Goal: Task Accomplishment & Management: Manage account settings

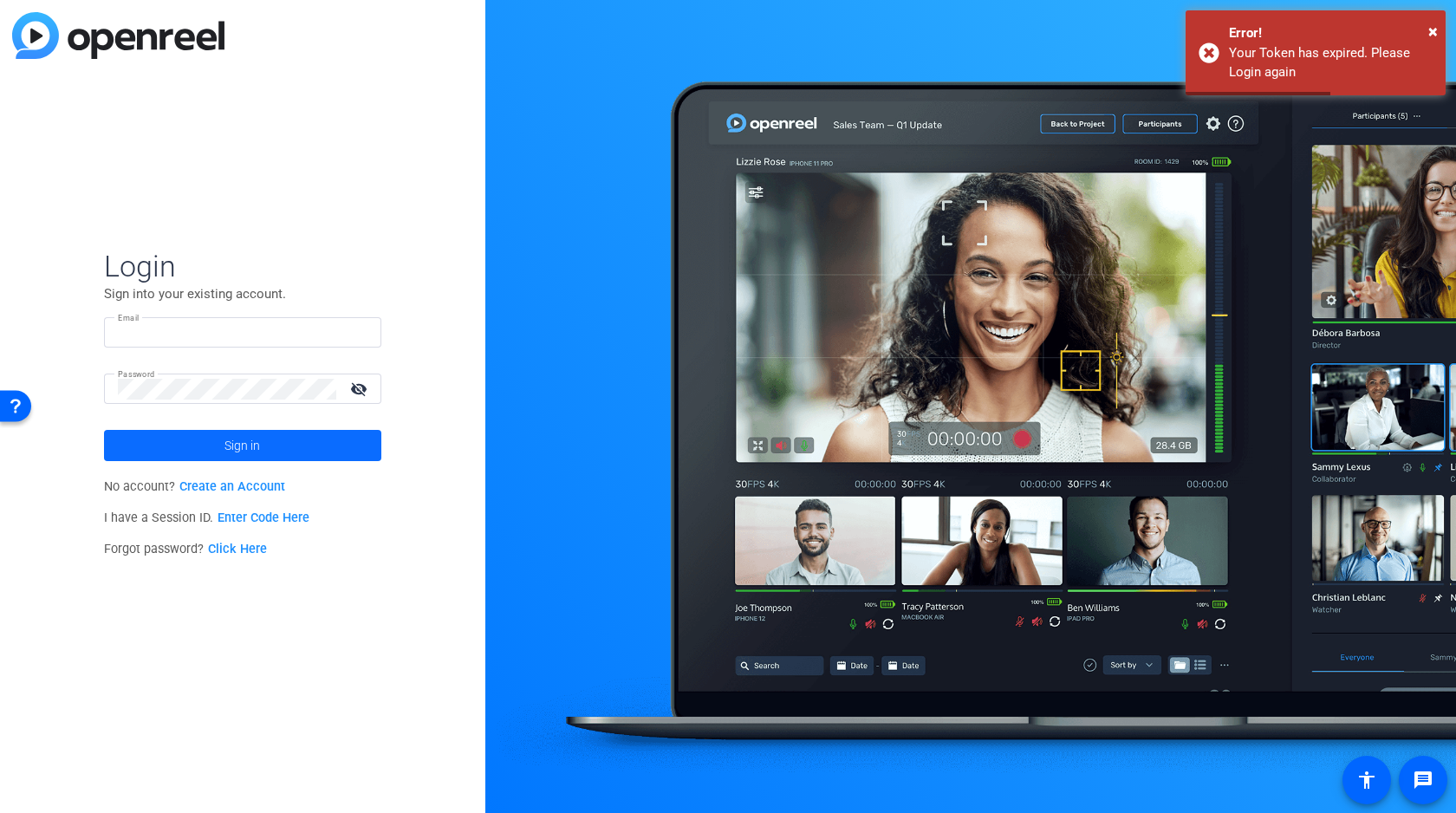
type input "[PERSON_NAME][EMAIL_ADDRESS][DOMAIN_NAME]"
click at [234, 454] on span "Sign in" at bounding box center [242, 445] width 35 height 43
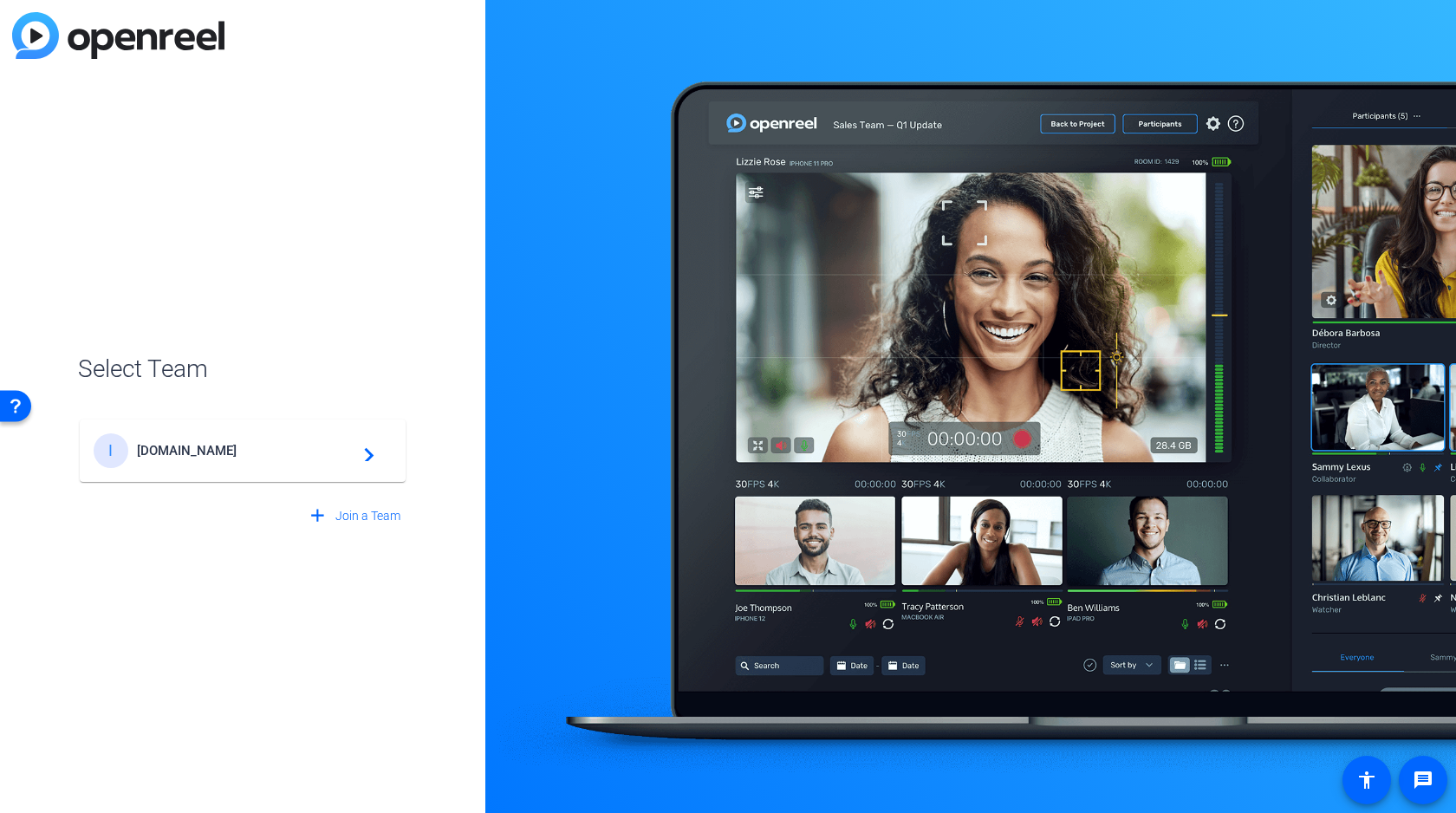
click at [182, 455] on span "[DOMAIN_NAME]" at bounding box center [244, 450] width 216 height 15
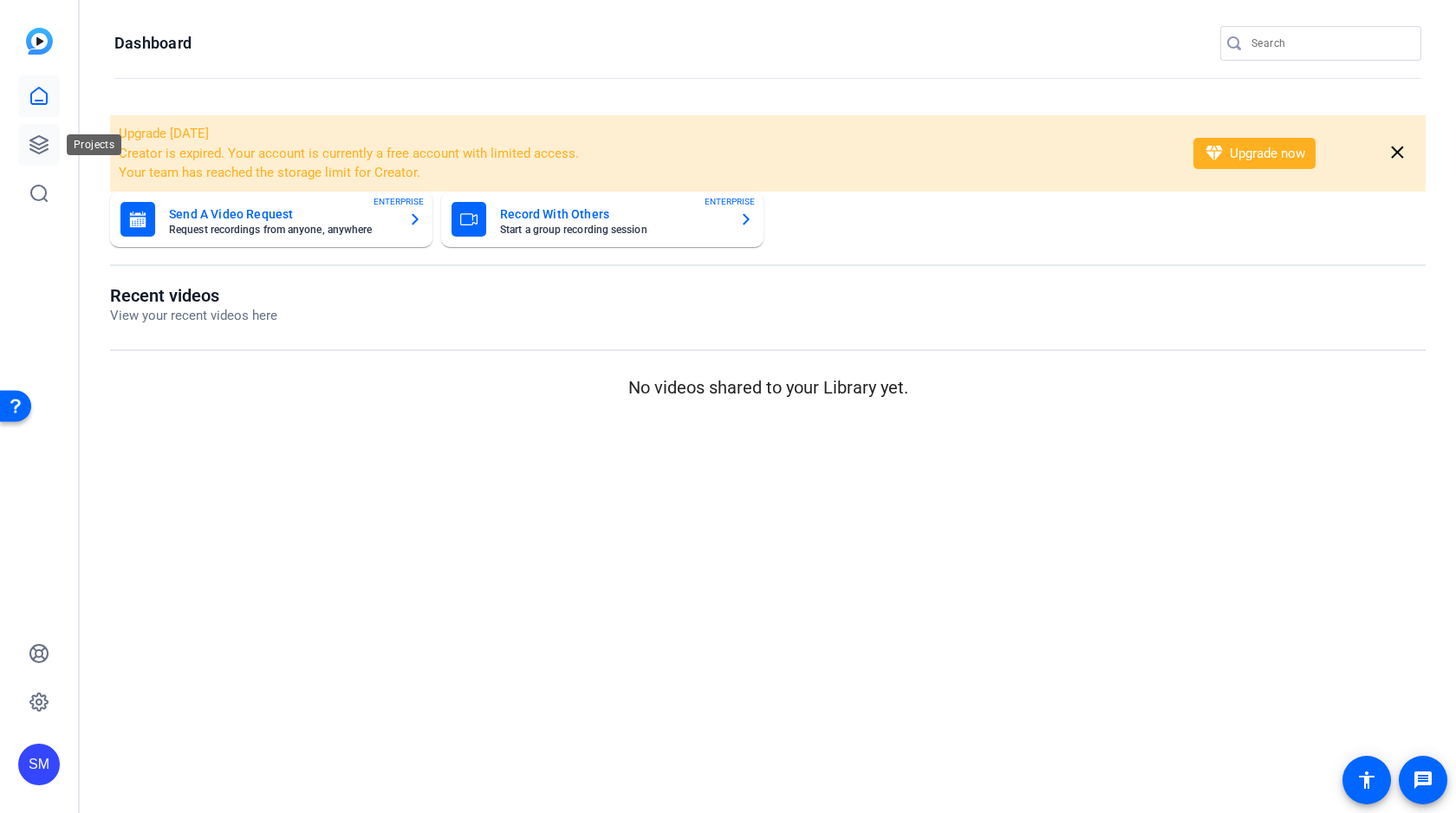
click at [35, 148] on icon at bounding box center [39, 144] width 17 height 17
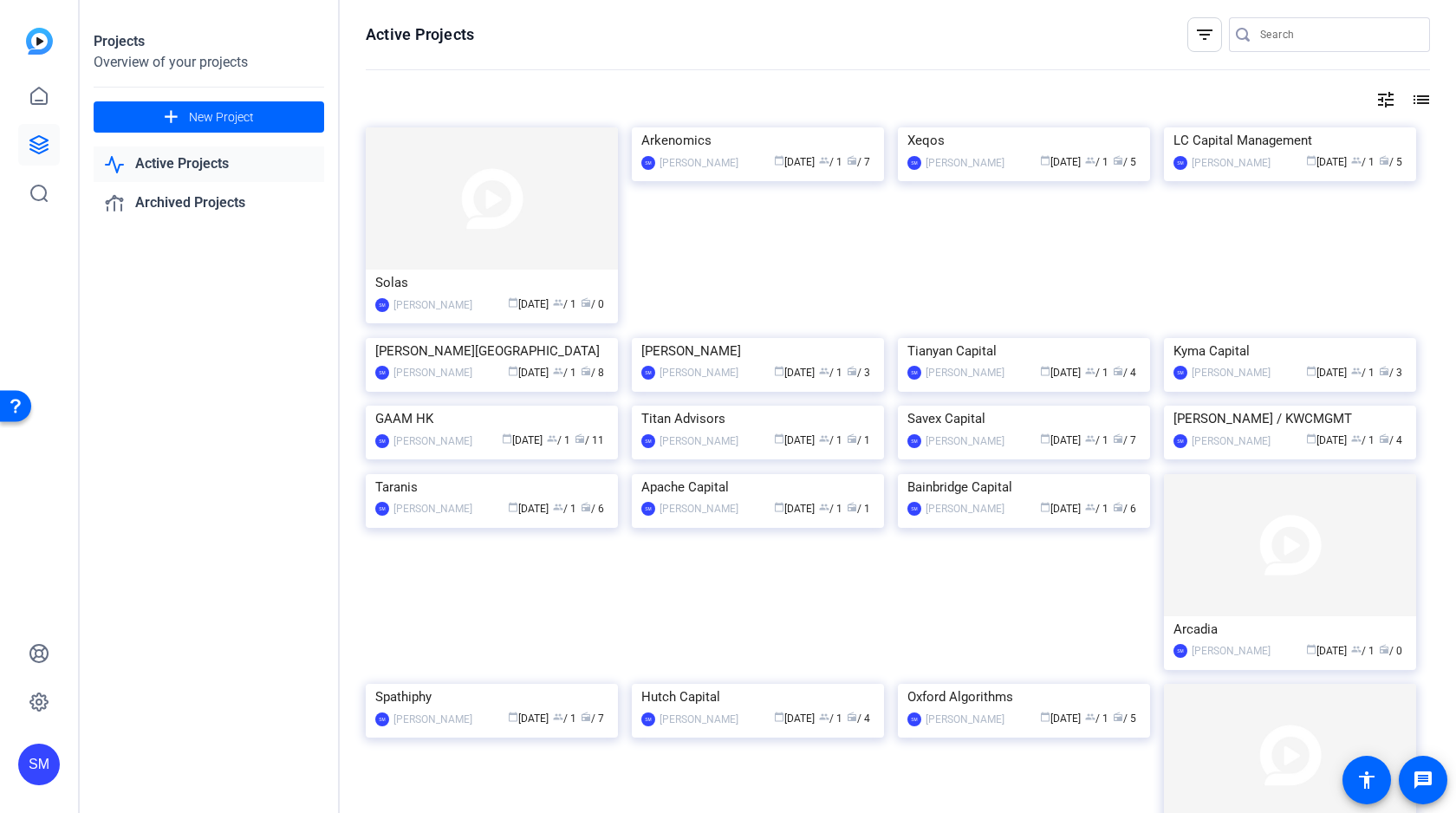
click at [1304, 34] on input "Search" at bounding box center [1337, 34] width 156 height 21
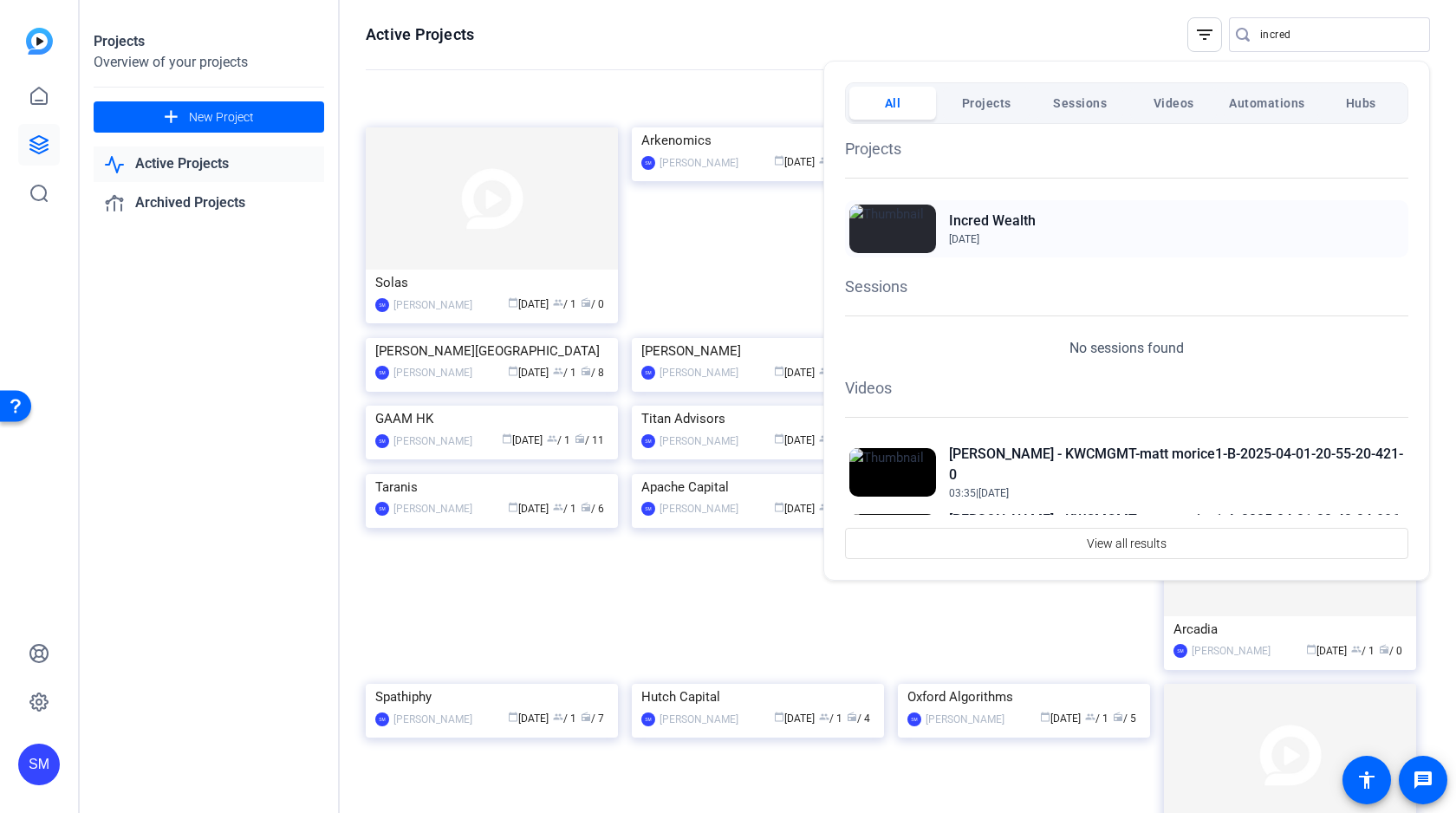
click at [1001, 222] on h2 "Incred Wealth" at bounding box center [993, 221] width 87 height 21
drag, startPoint x: 1306, startPoint y: 47, endPoint x: 1306, endPoint y: 34, distance: 13.0
click at [1306, 43] on div at bounding box center [728, 406] width 1456 height 813
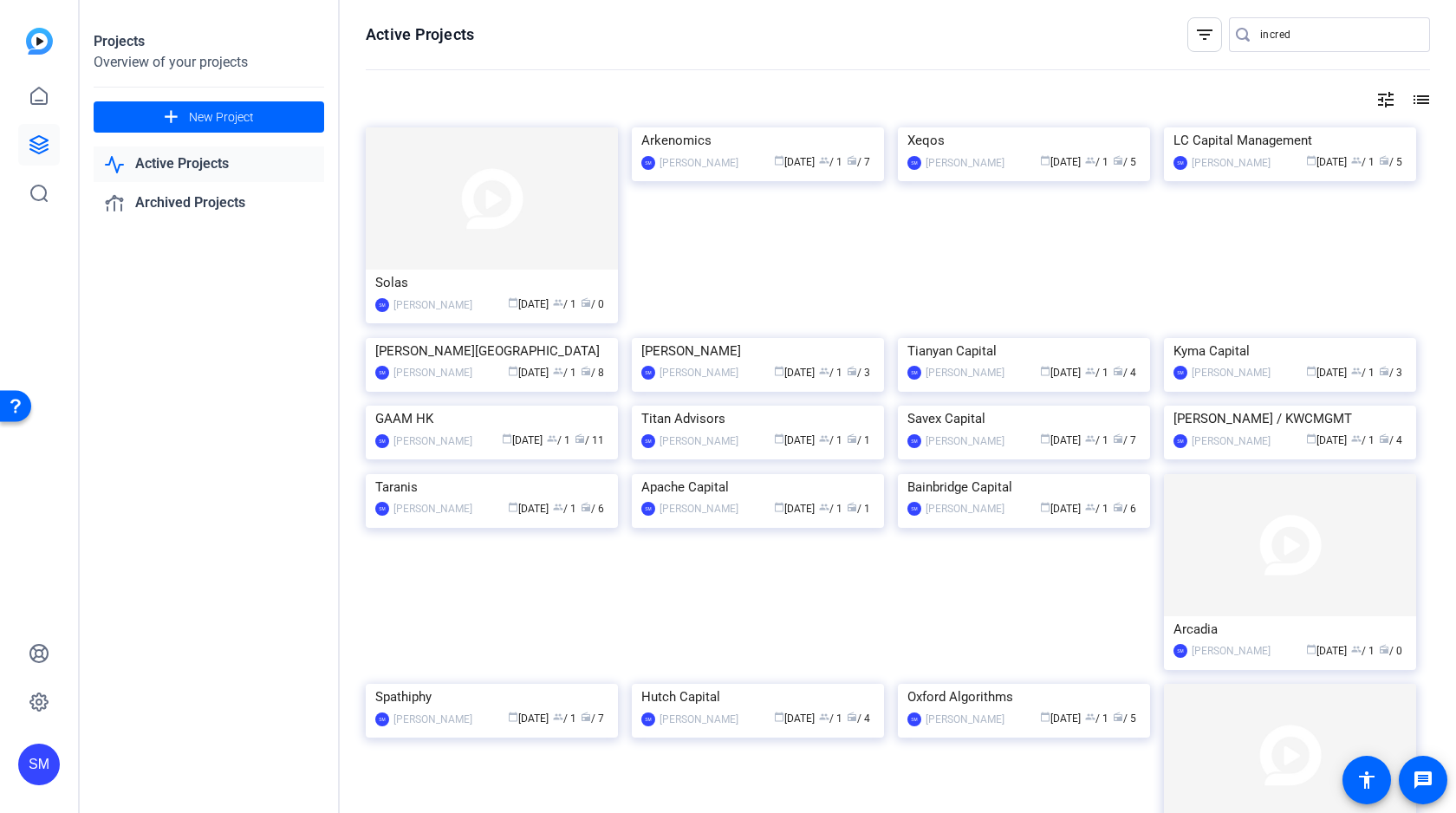
click at [1306, 34] on input "incred" at bounding box center [1337, 34] width 156 height 21
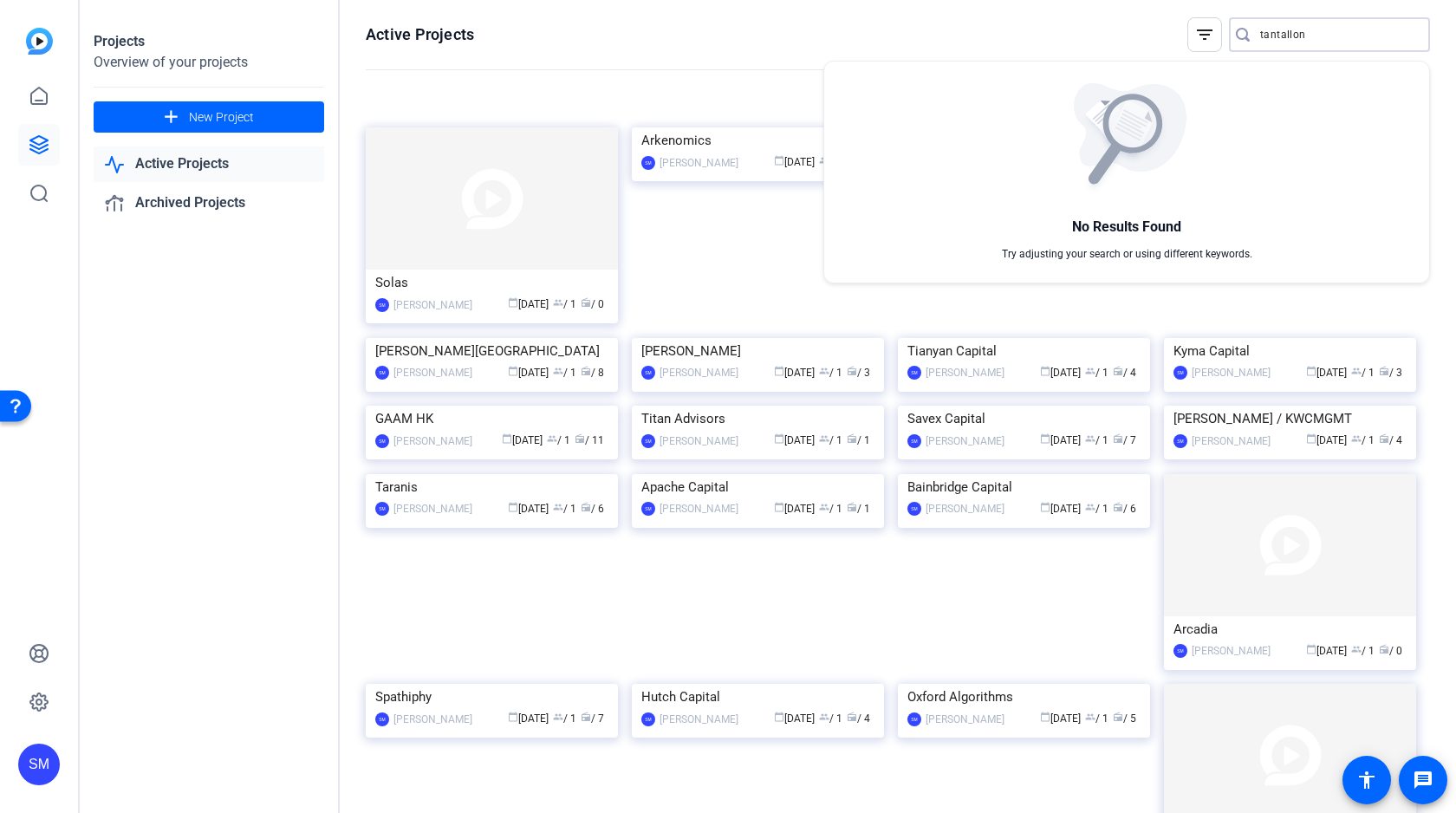
type input "tantallon"
click at [239, 119] on div at bounding box center [728, 406] width 1456 height 813
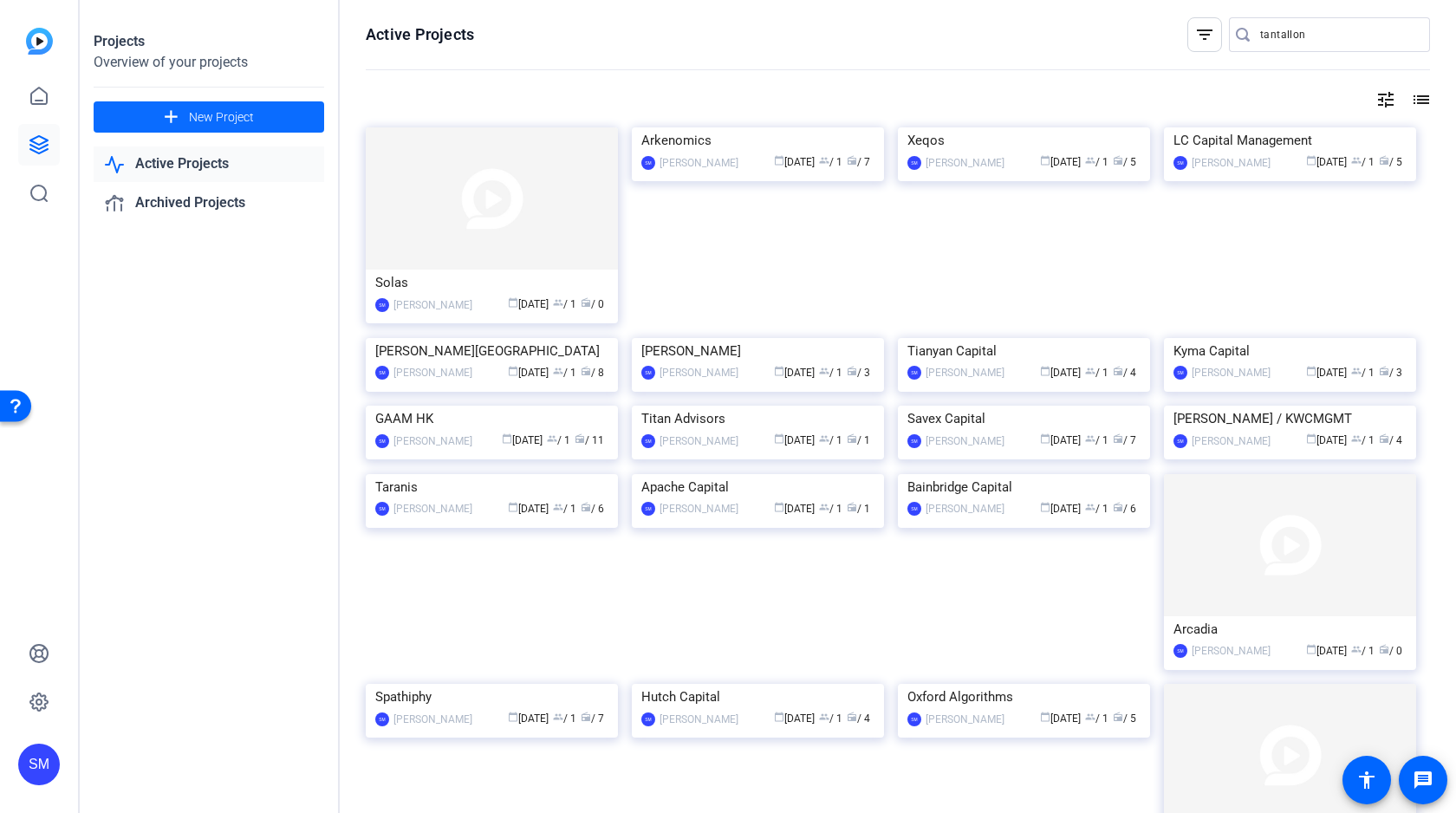
click at [221, 115] on span "New Project" at bounding box center [222, 118] width 65 height 18
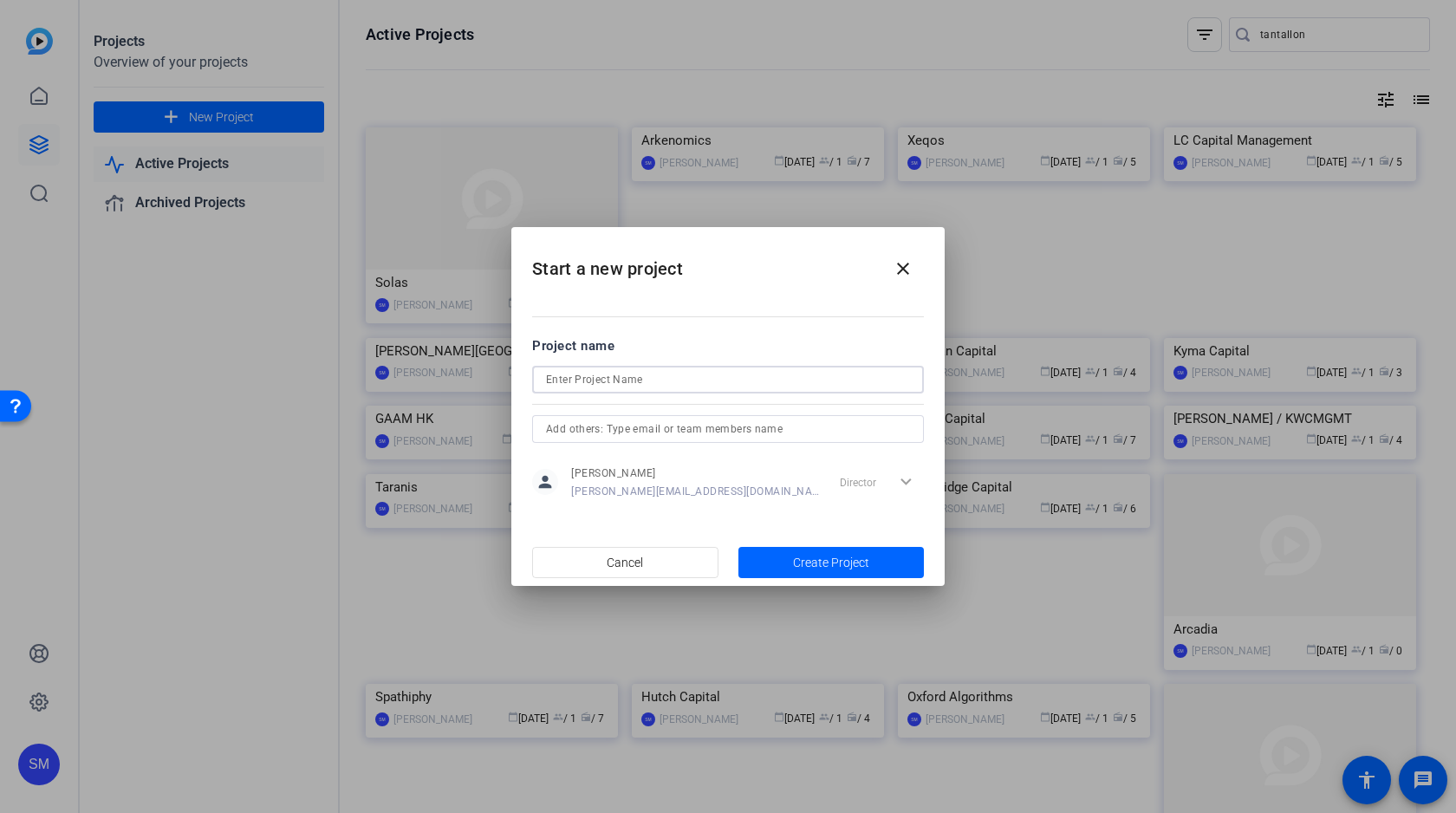
click at [642, 387] on input at bounding box center [728, 379] width 364 height 21
type input "Tantallon"
click at [842, 557] on span "Create Project" at bounding box center [831, 563] width 76 height 18
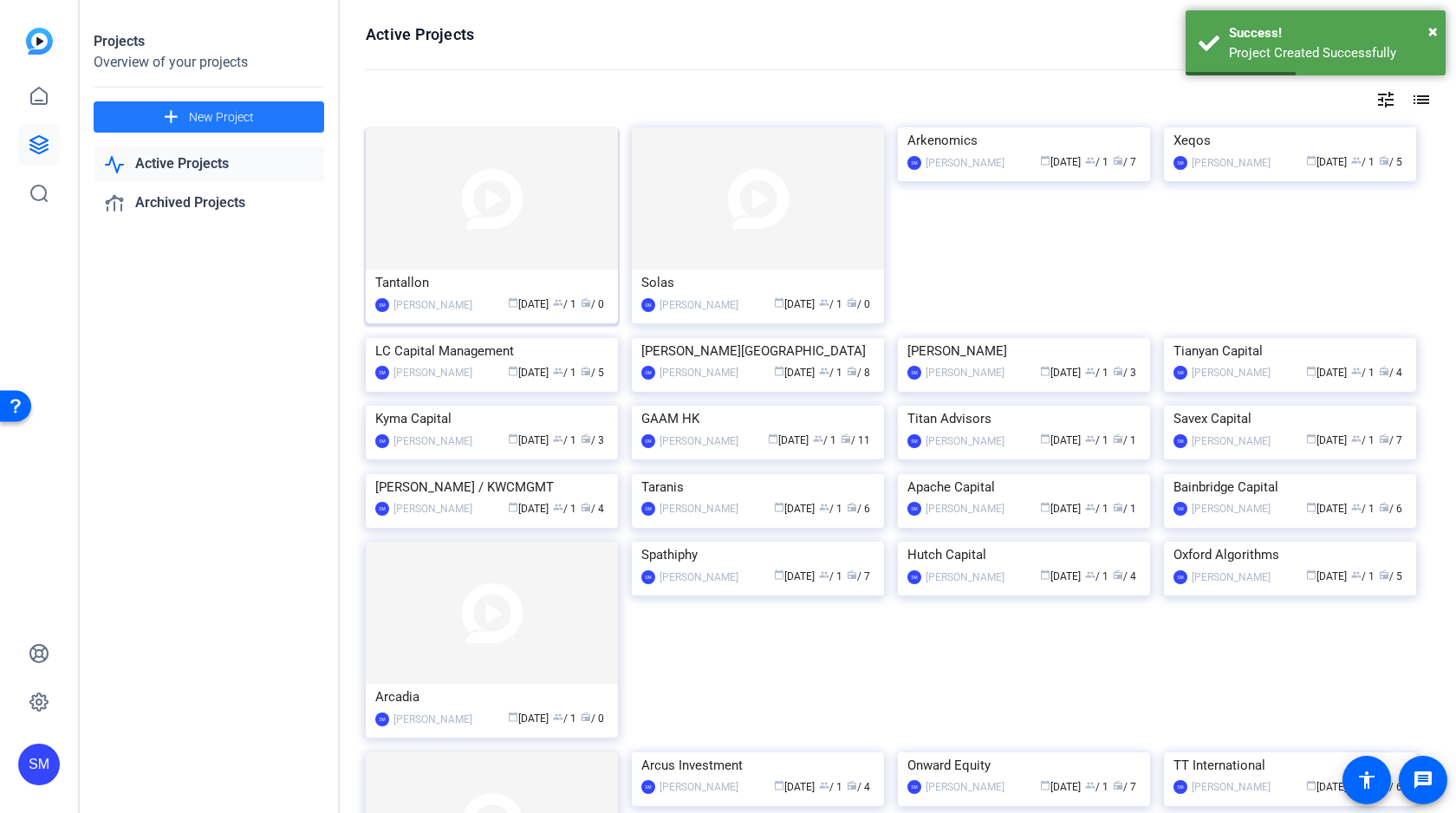
click at [518, 192] on img at bounding box center [491, 198] width 252 height 142
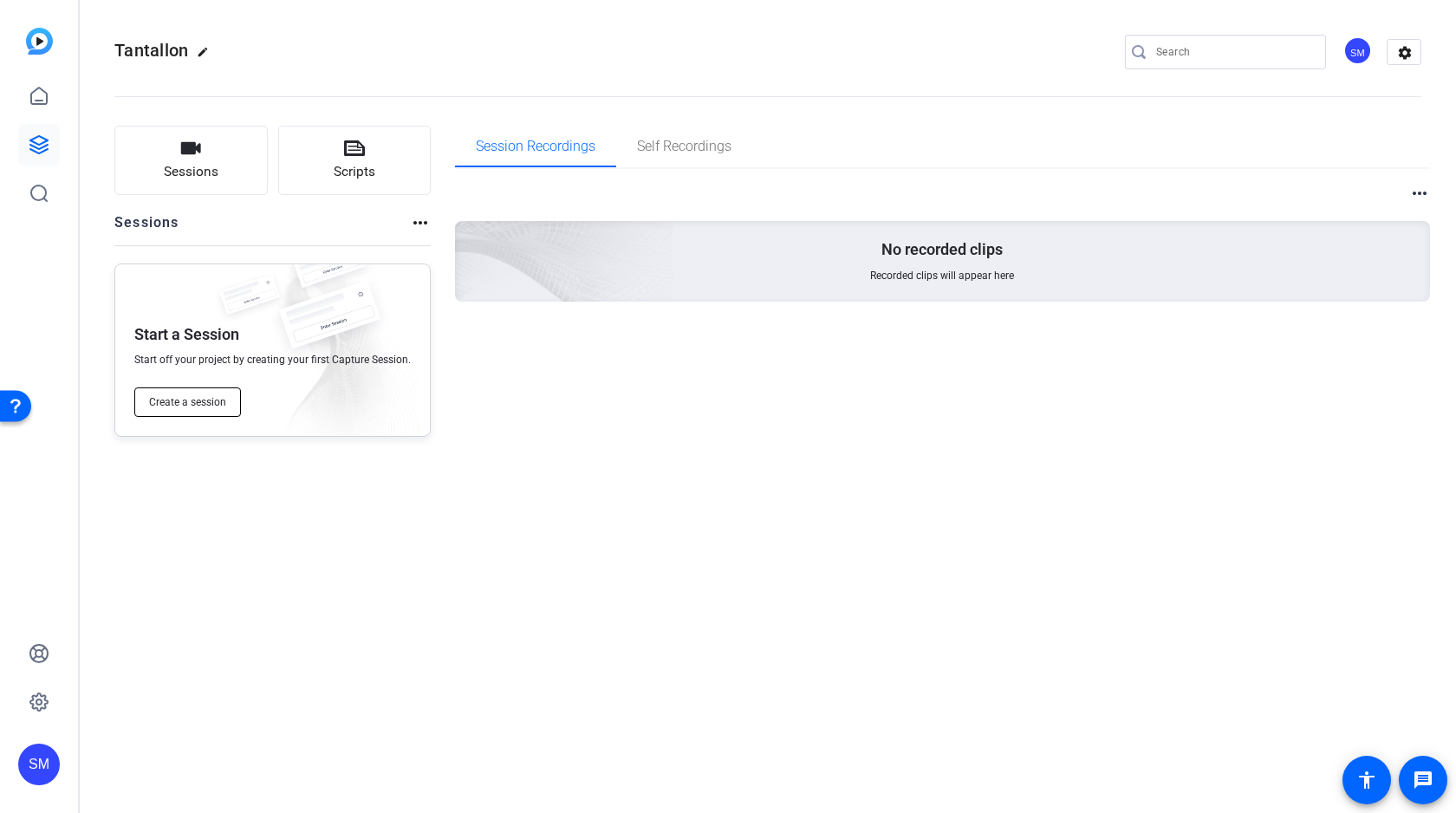
click at [198, 404] on span "Create a session" at bounding box center [187, 402] width 77 height 14
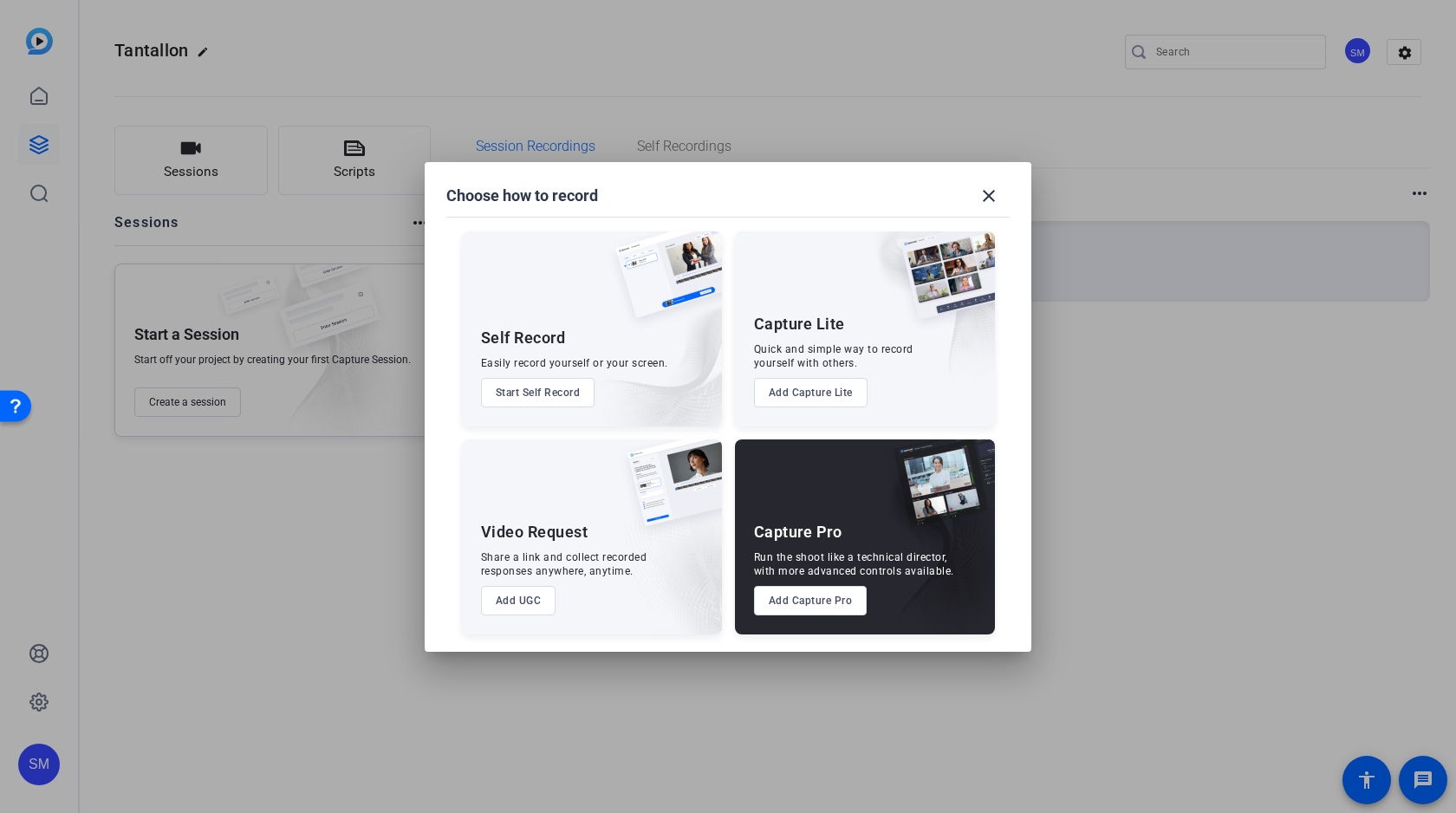
click at [781, 596] on button "Add Capture Pro" at bounding box center [810, 600] width 113 height 30
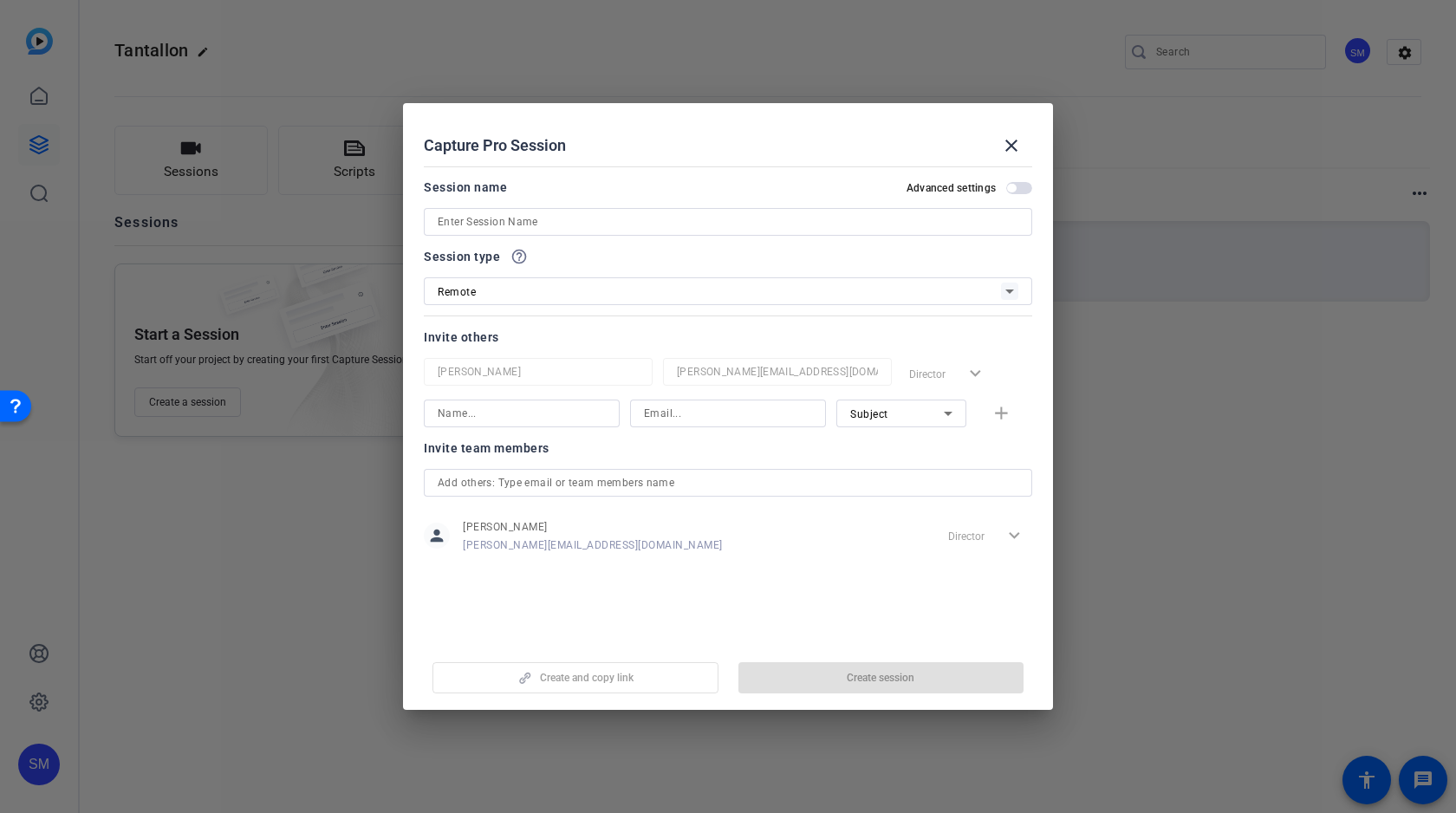
click at [746, 222] on input at bounding box center [728, 222] width 581 height 21
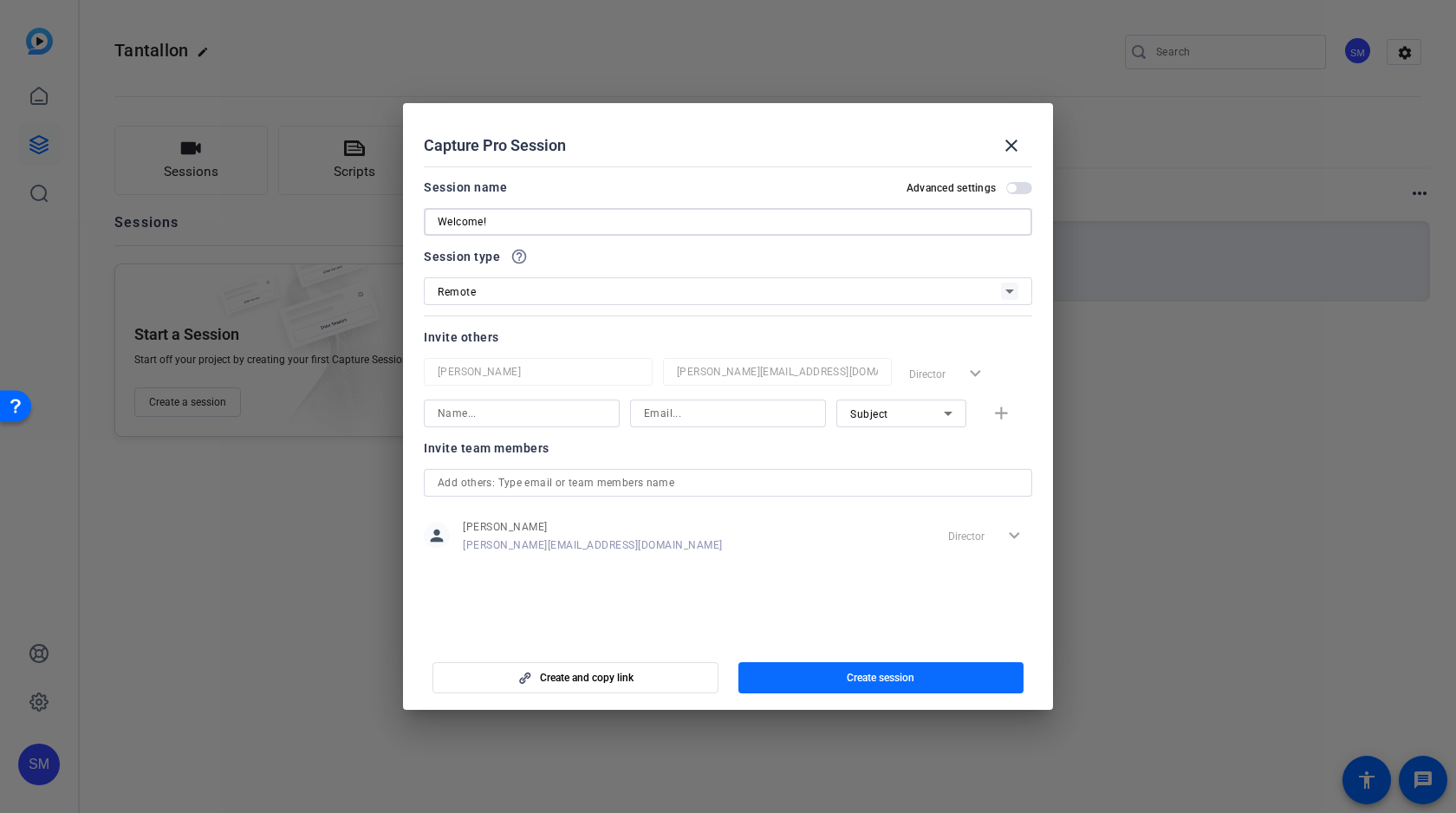
type input "Welcome!"
click at [909, 678] on span "Create session" at bounding box center [880, 677] width 68 height 14
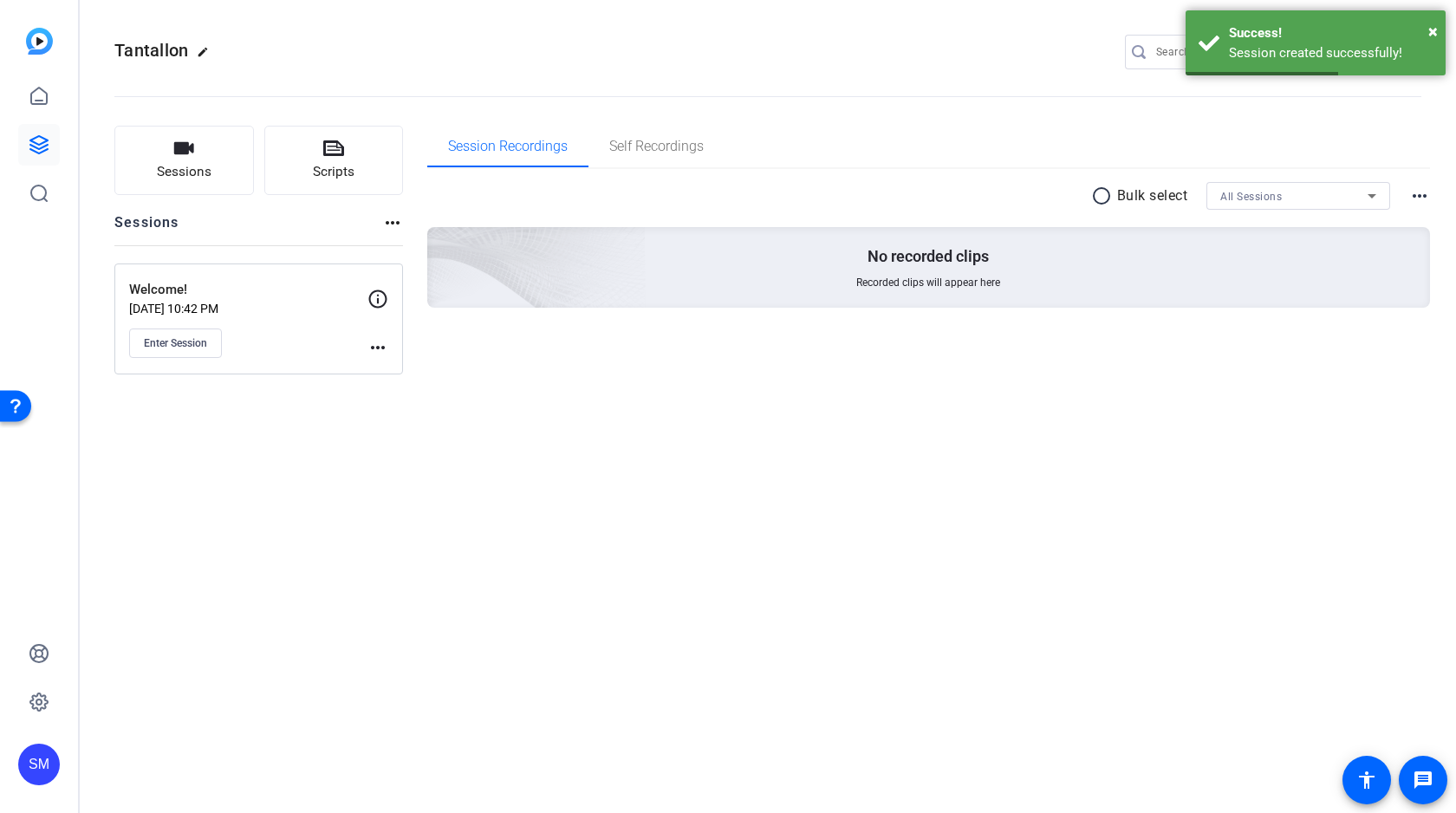
click at [376, 341] on mat-icon "more_horiz" at bounding box center [377, 347] width 21 height 21
click at [437, 369] on span "Edit Session" at bounding box center [420, 372] width 79 height 21
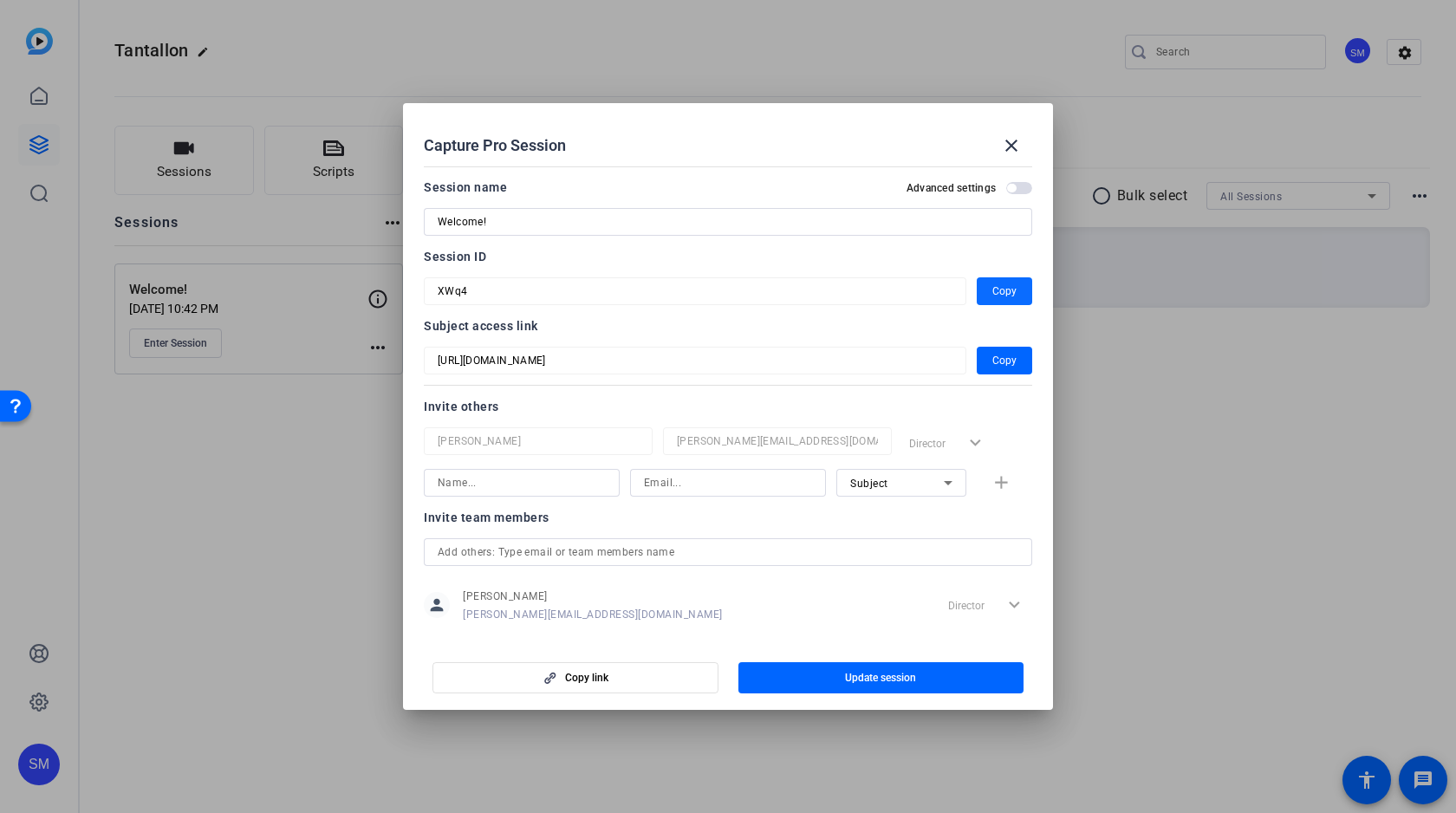
click at [1004, 292] on span "Copy" at bounding box center [1004, 291] width 24 height 21
click at [1002, 362] on span "Copy" at bounding box center [1004, 360] width 24 height 21
click at [1008, 139] on mat-icon "close" at bounding box center [1011, 145] width 21 height 21
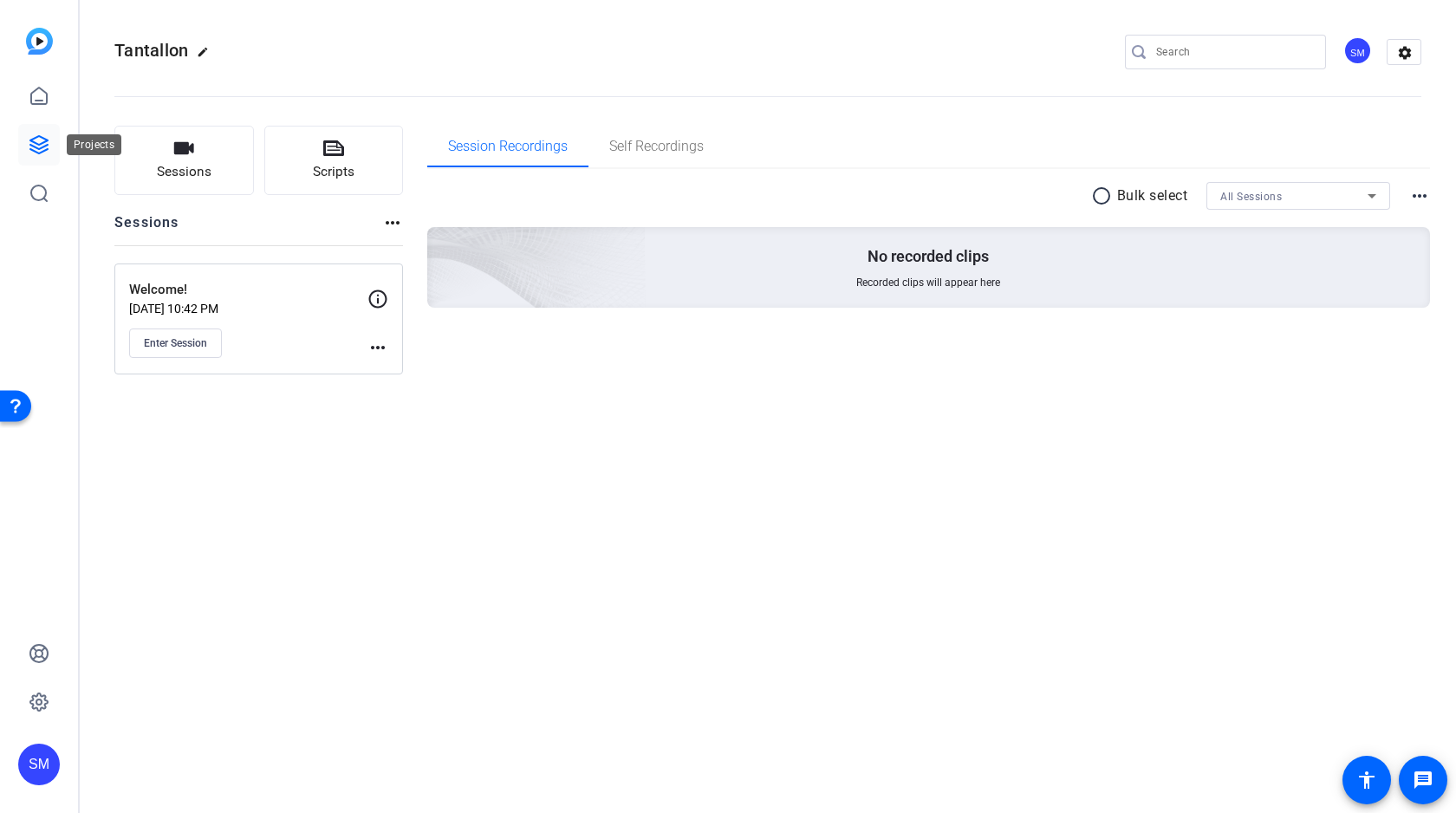
click at [32, 147] on icon at bounding box center [39, 144] width 21 height 21
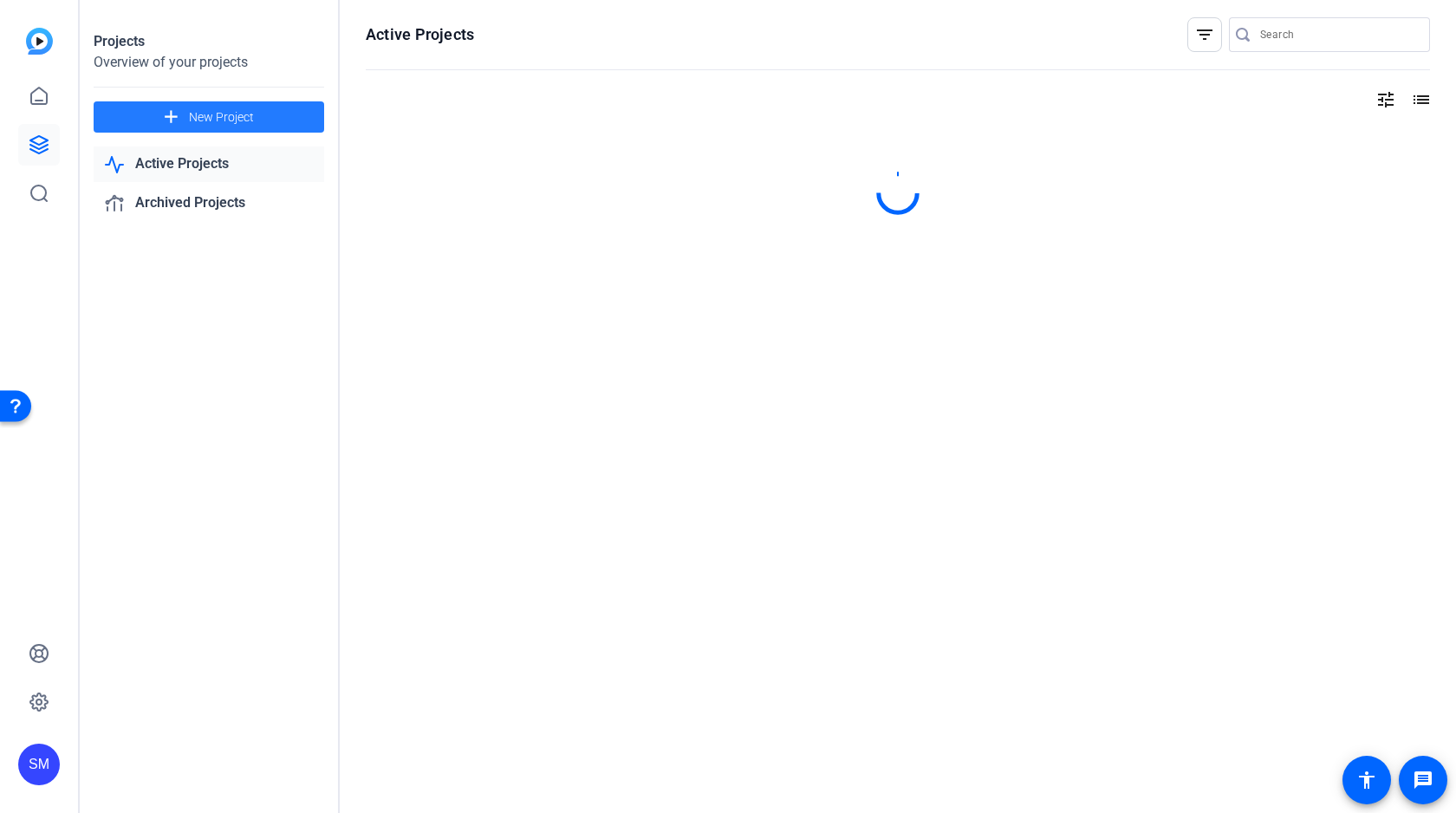
click at [226, 117] on span "New Project" at bounding box center [222, 118] width 65 height 18
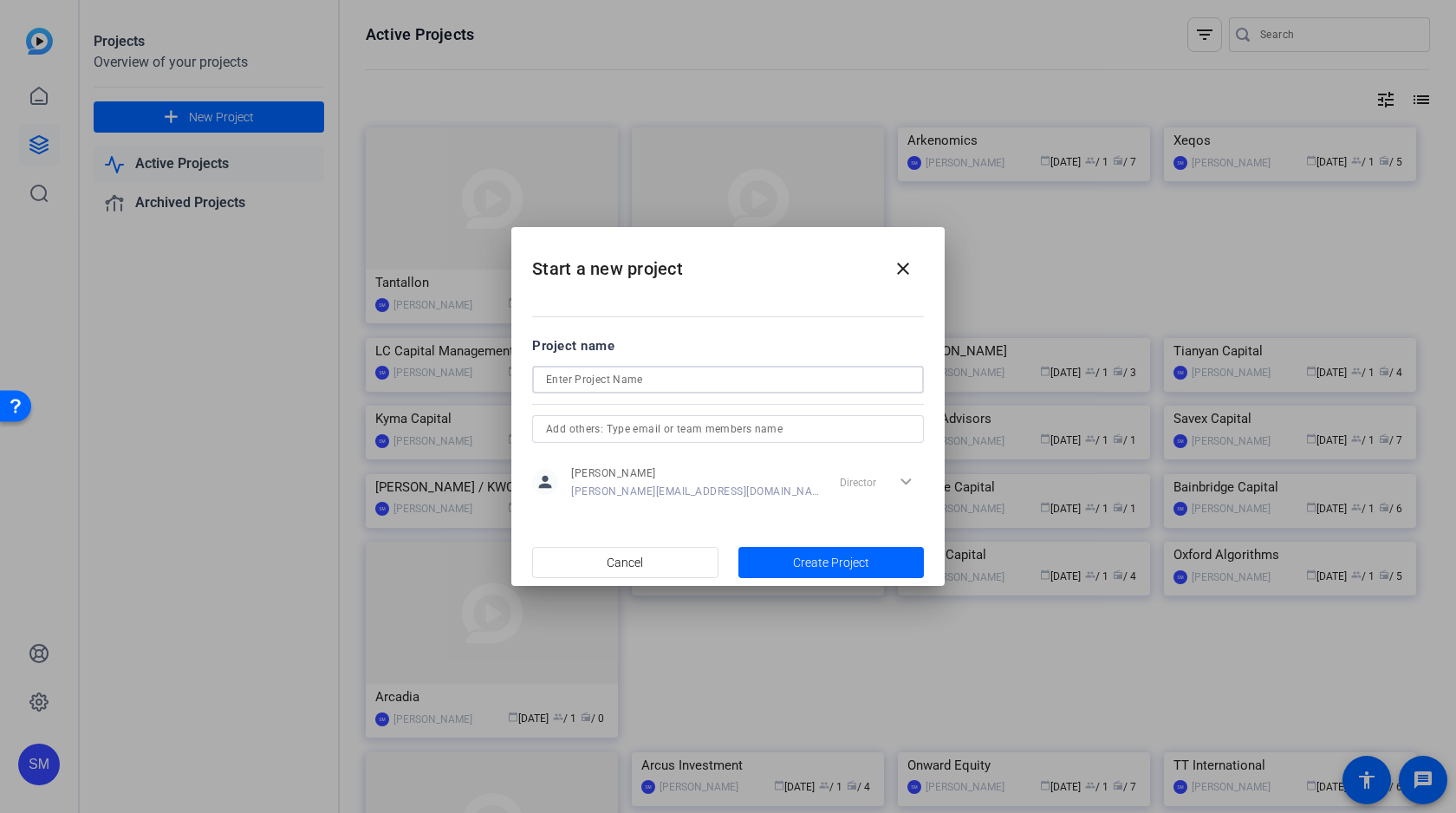
click at [600, 377] on input at bounding box center [728, 379] width 364 height 21
type input "First Water Cap"
click at [799, 555] on span "Create Project" at bounding box center [831, 563] width 76 height 18
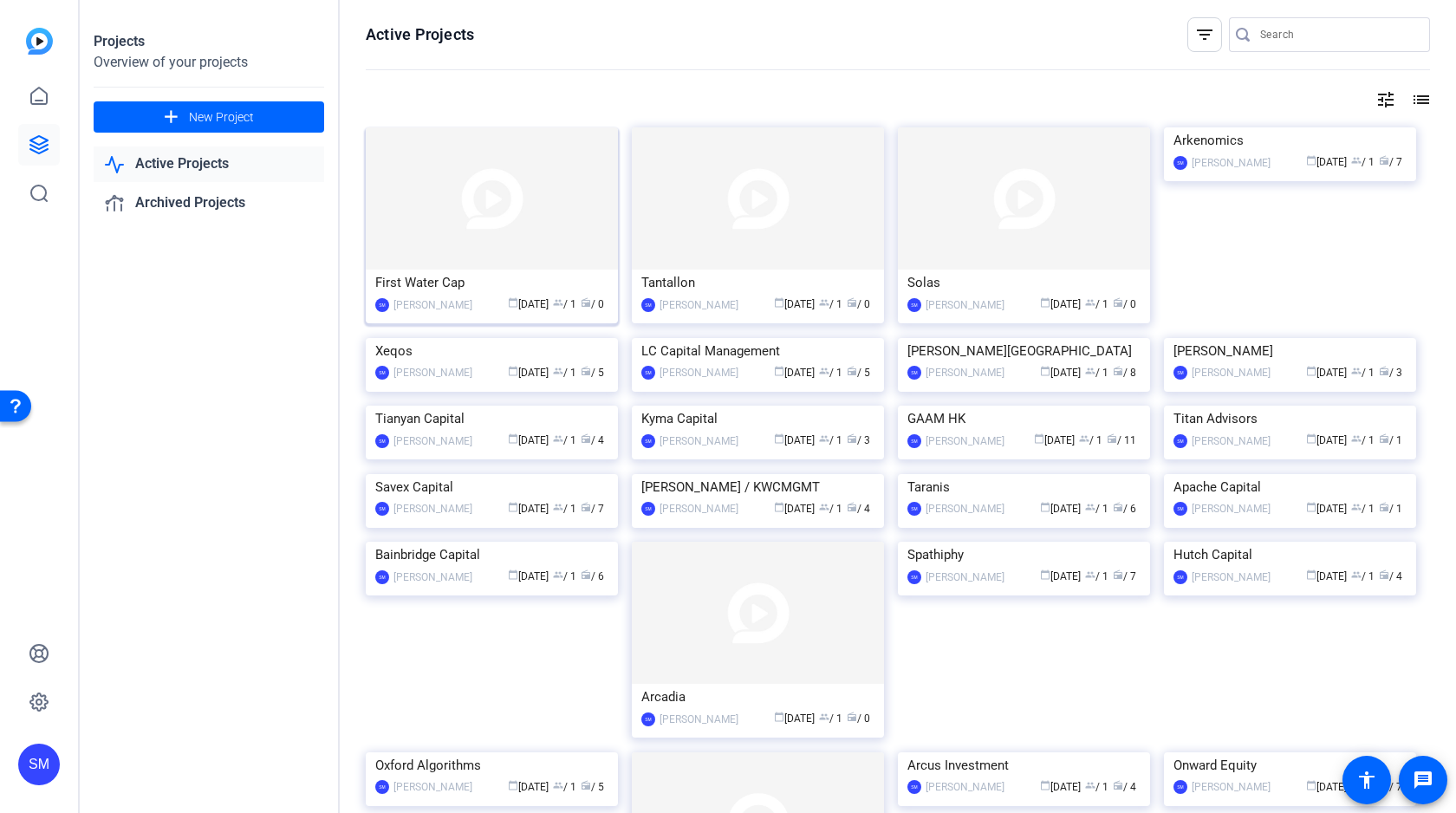
click at [444, 291] on div "First Water Cap" at bounding box center [492, 282] width 233 height 26
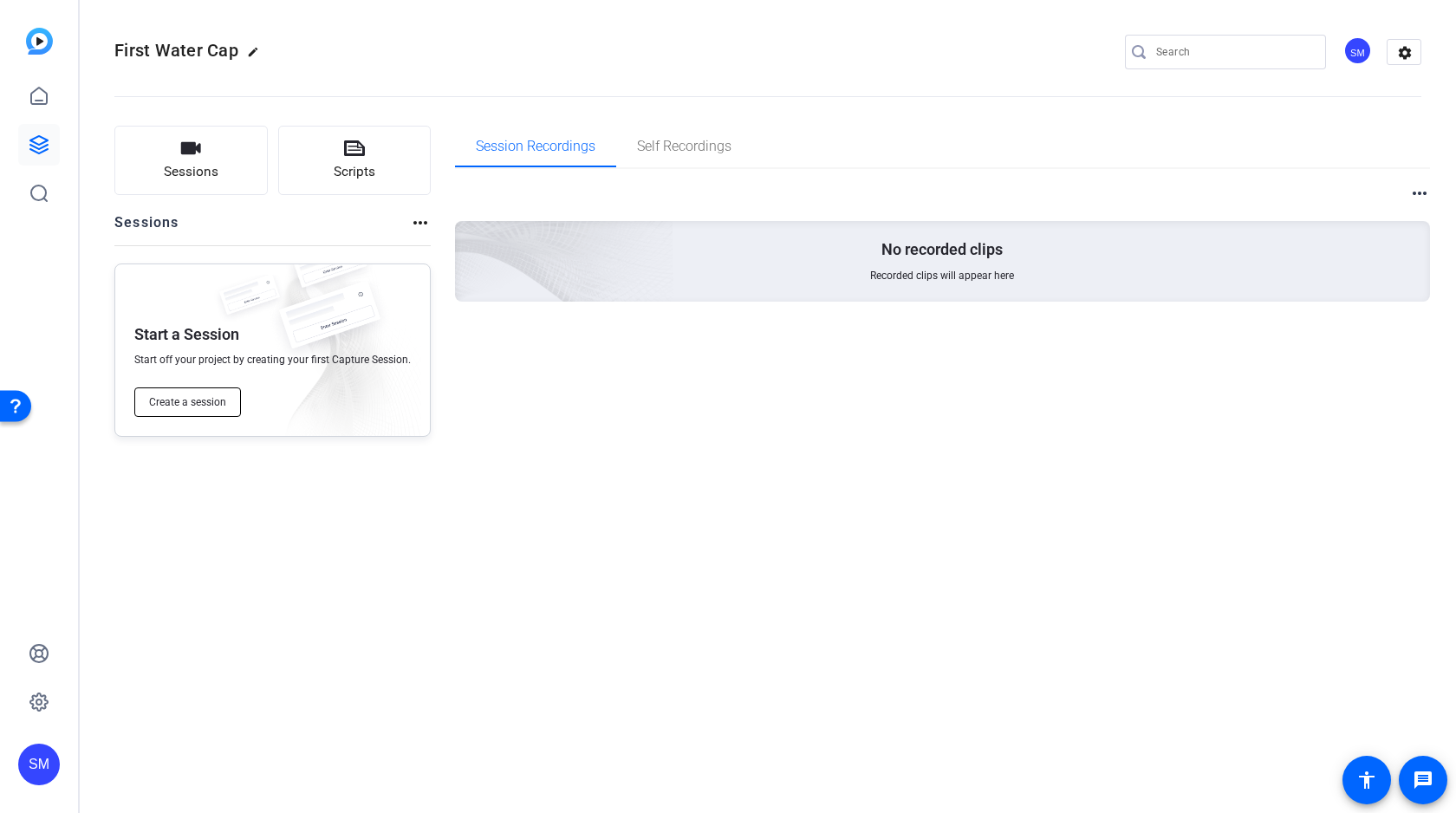
click at [204, 405] on span "Create a session" at bounding box center [187, 402] width 77 height 14
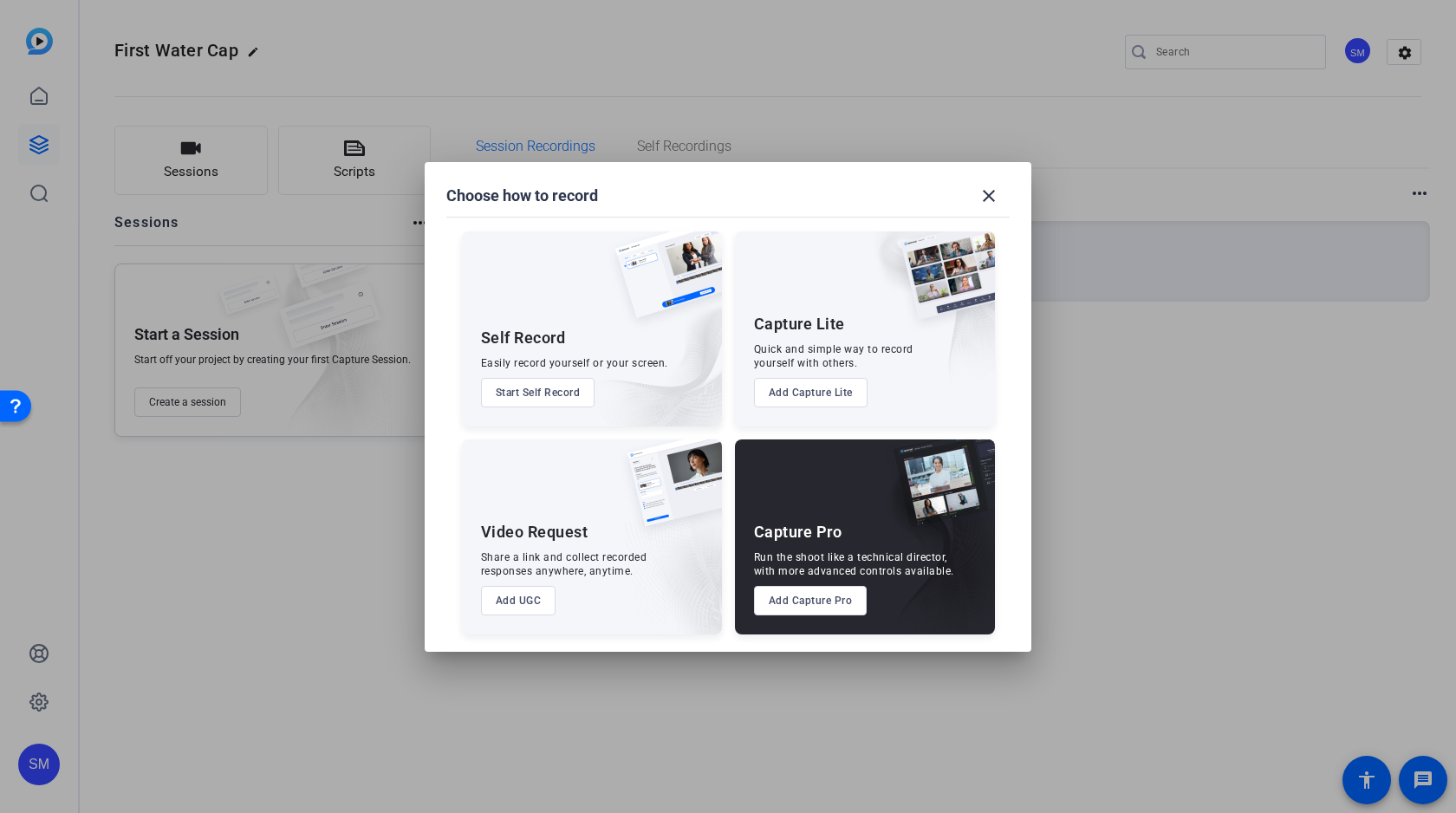
click at [795, 602] on button "Add Capture Pro" at bounding box center [810, 600] width 113 height 30
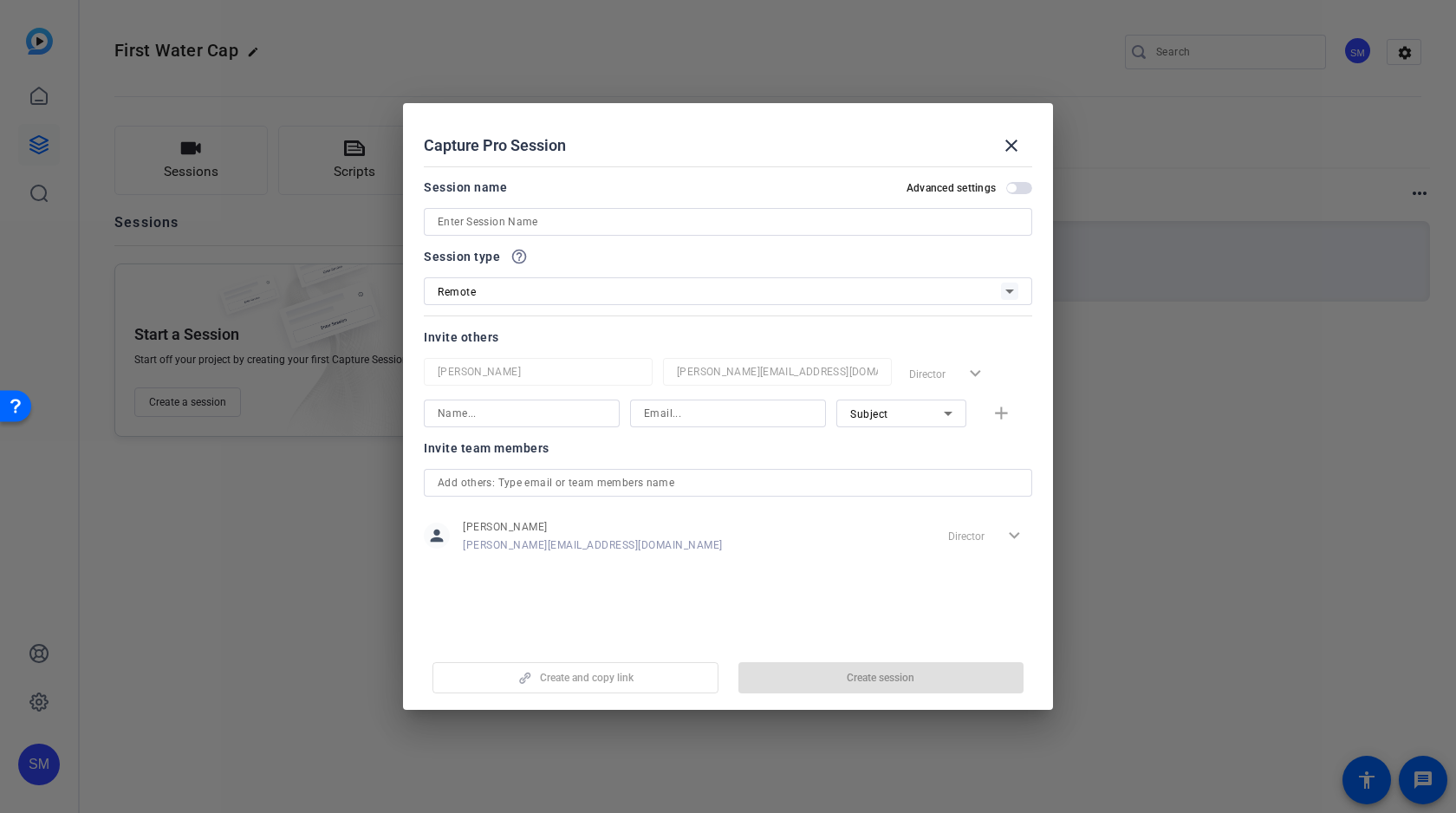
click at [566, 225] on input at bounding box center [728, 222] width 581 height 21
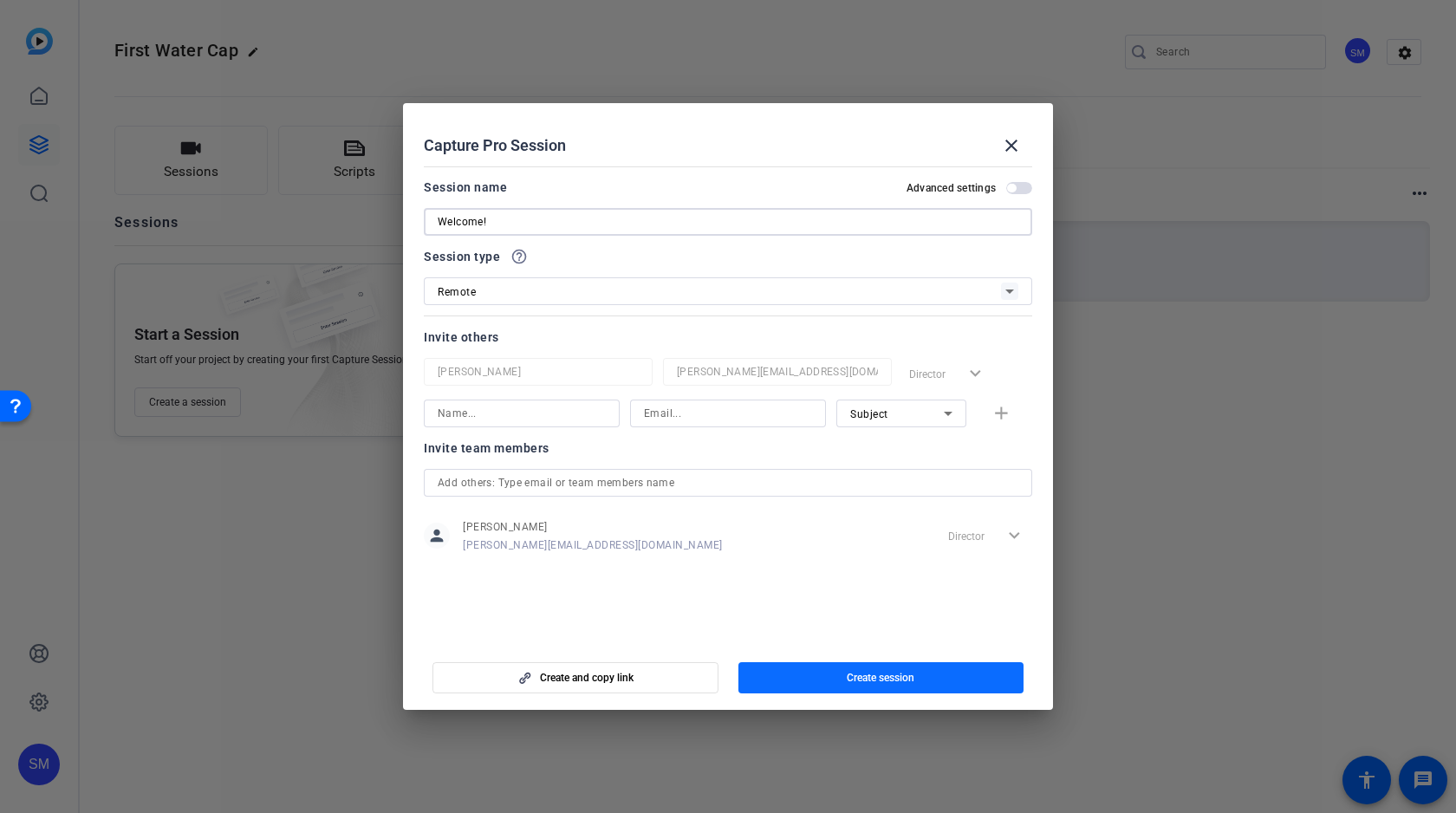
type input "Welcome!"
click at [878, 678] on span "Create session" at bounding box center [880, 677] width 68 height 14
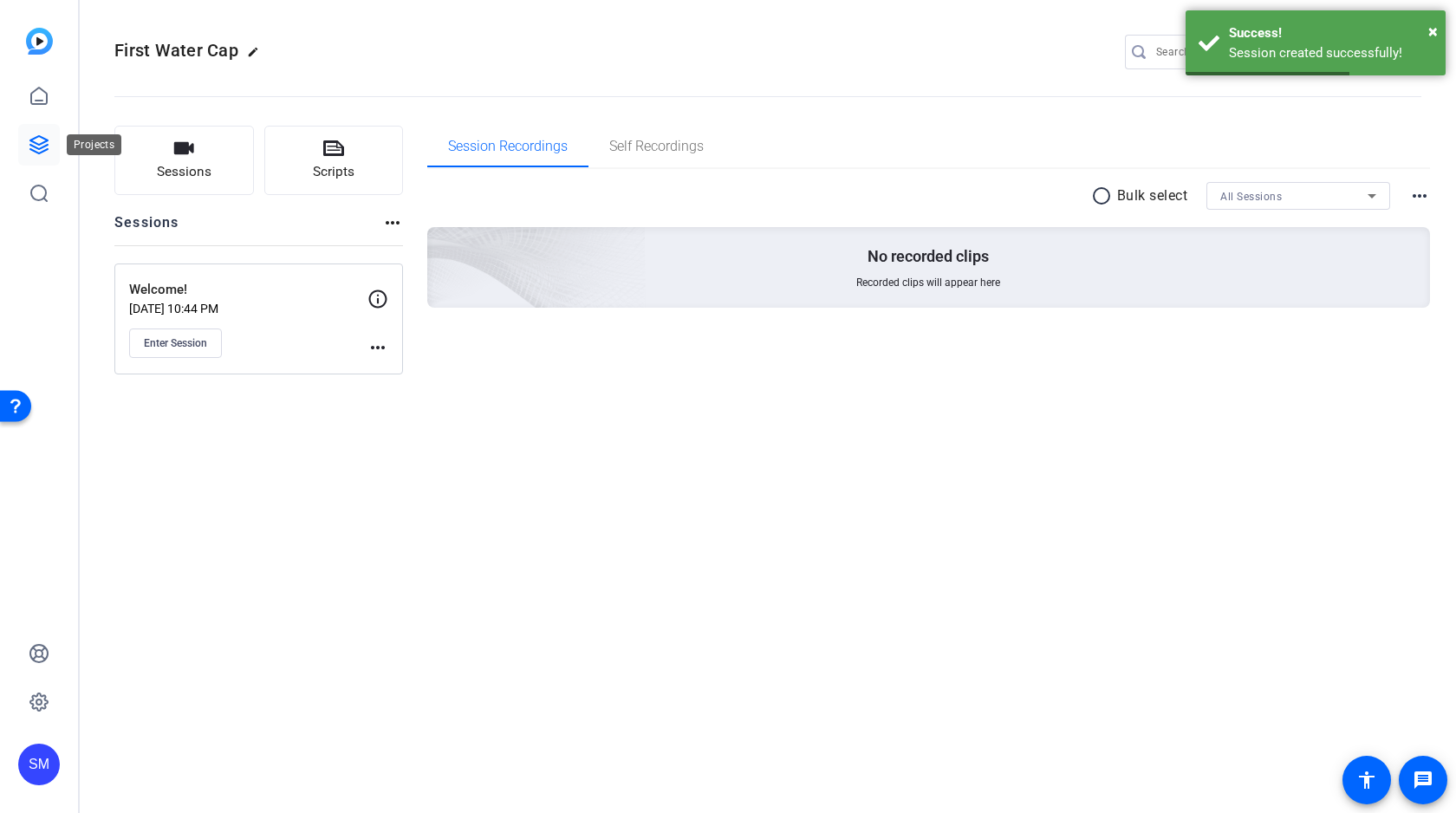
click at [36, 143] on icon at bounding box center [39, 144] width 17 height 17
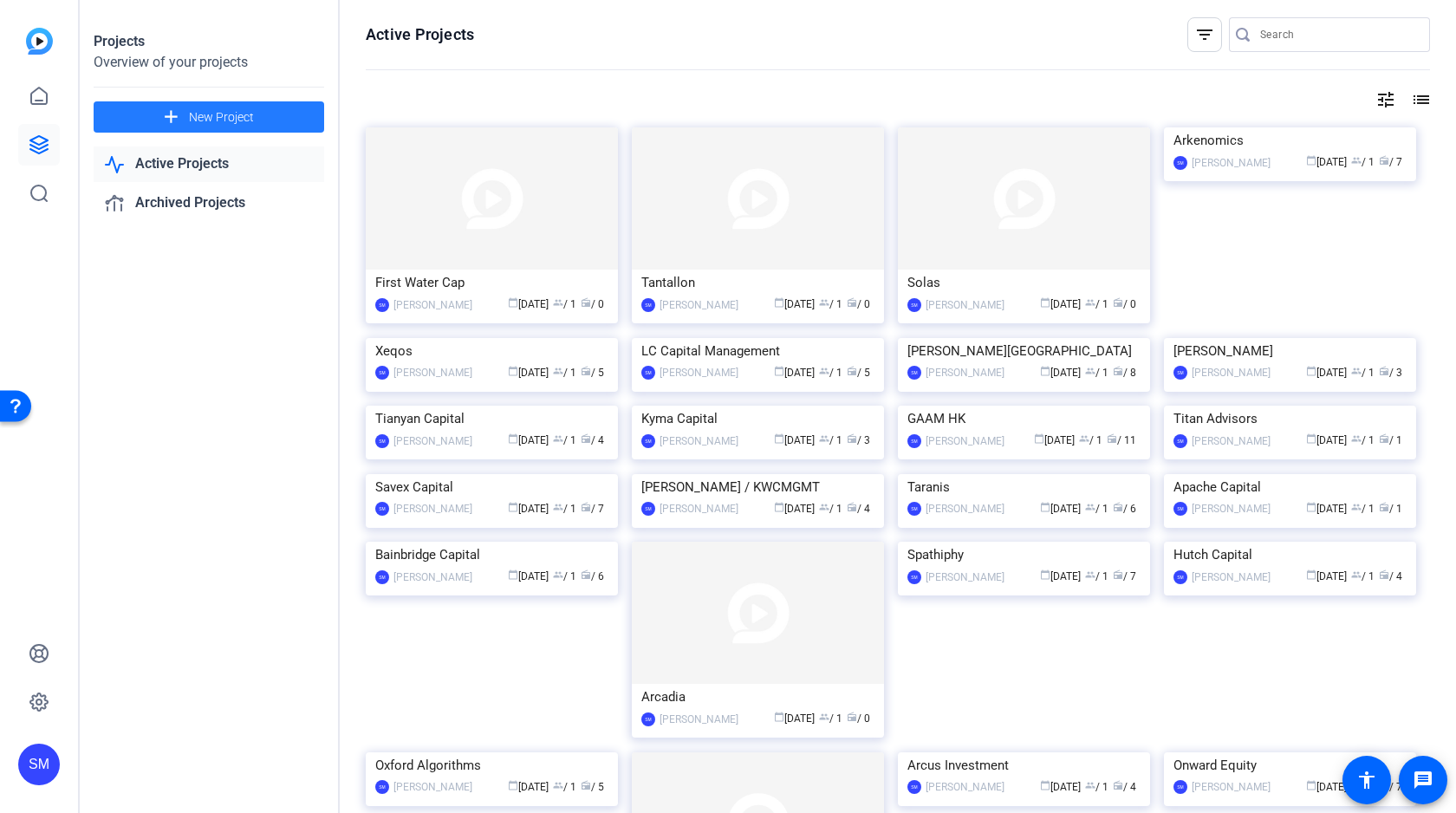
click at [223, 113] on span "New Project" at bounding box center [222, 118] width 65 height 18
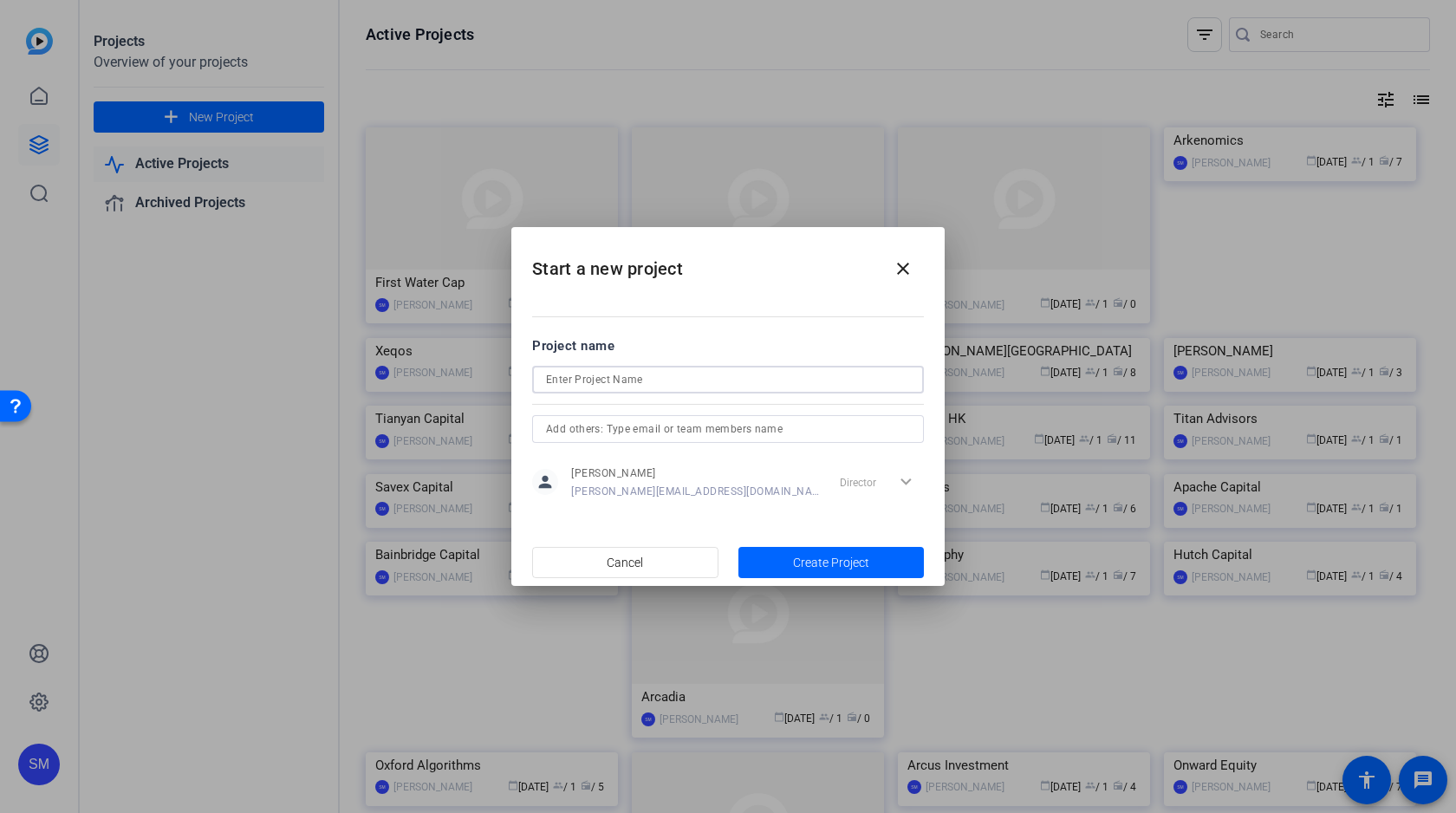
click at [620, 384] on input at bounding box center [728, 379] width 364 height 21
type input "[PERSON_NAME]"
click at [831, 556] on span "Create Project" at bounding box center [831, 563] width 76 height 18
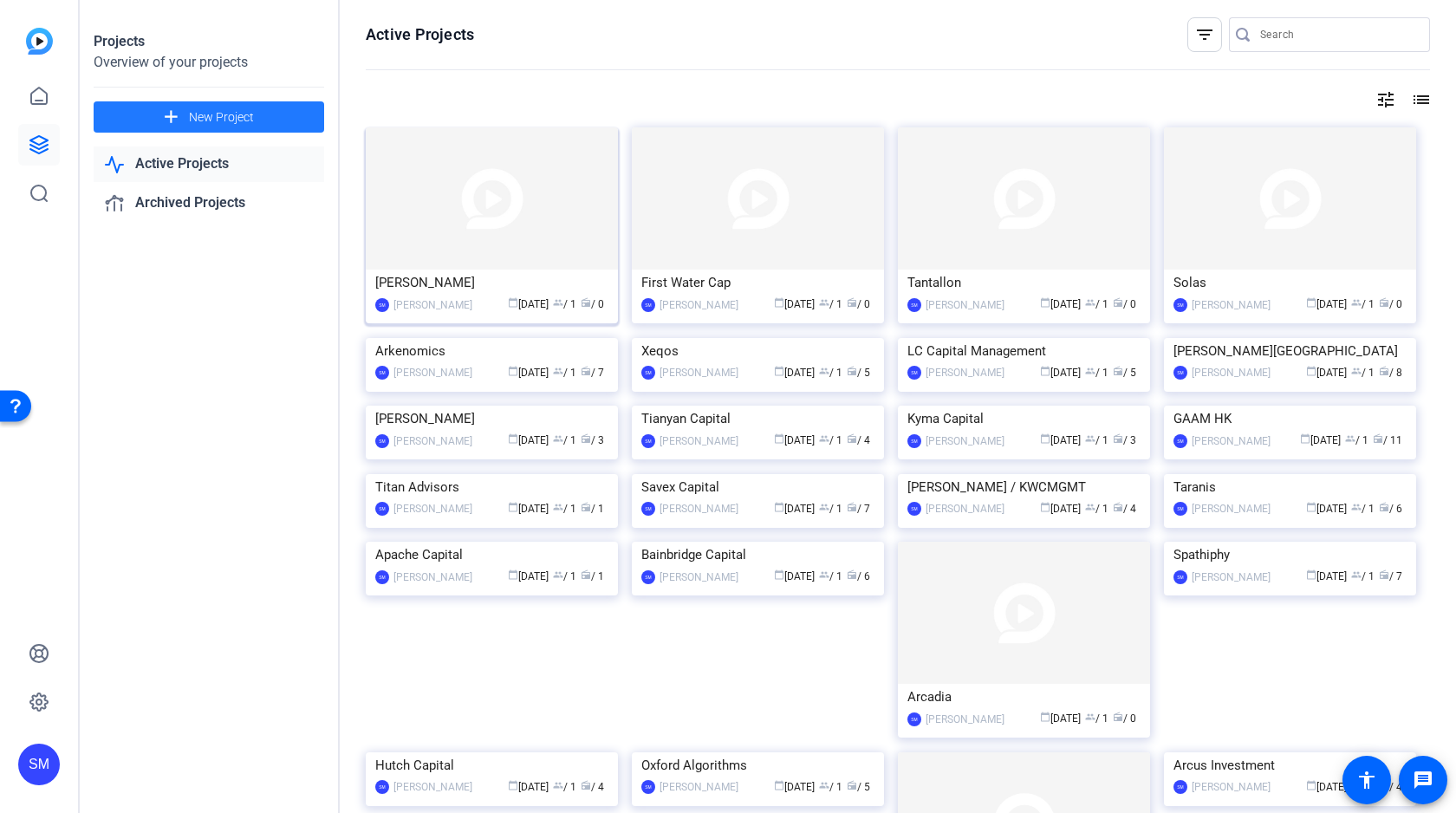
click at [504, 214] on img at bounding box center [491, 198] width 252 height 142
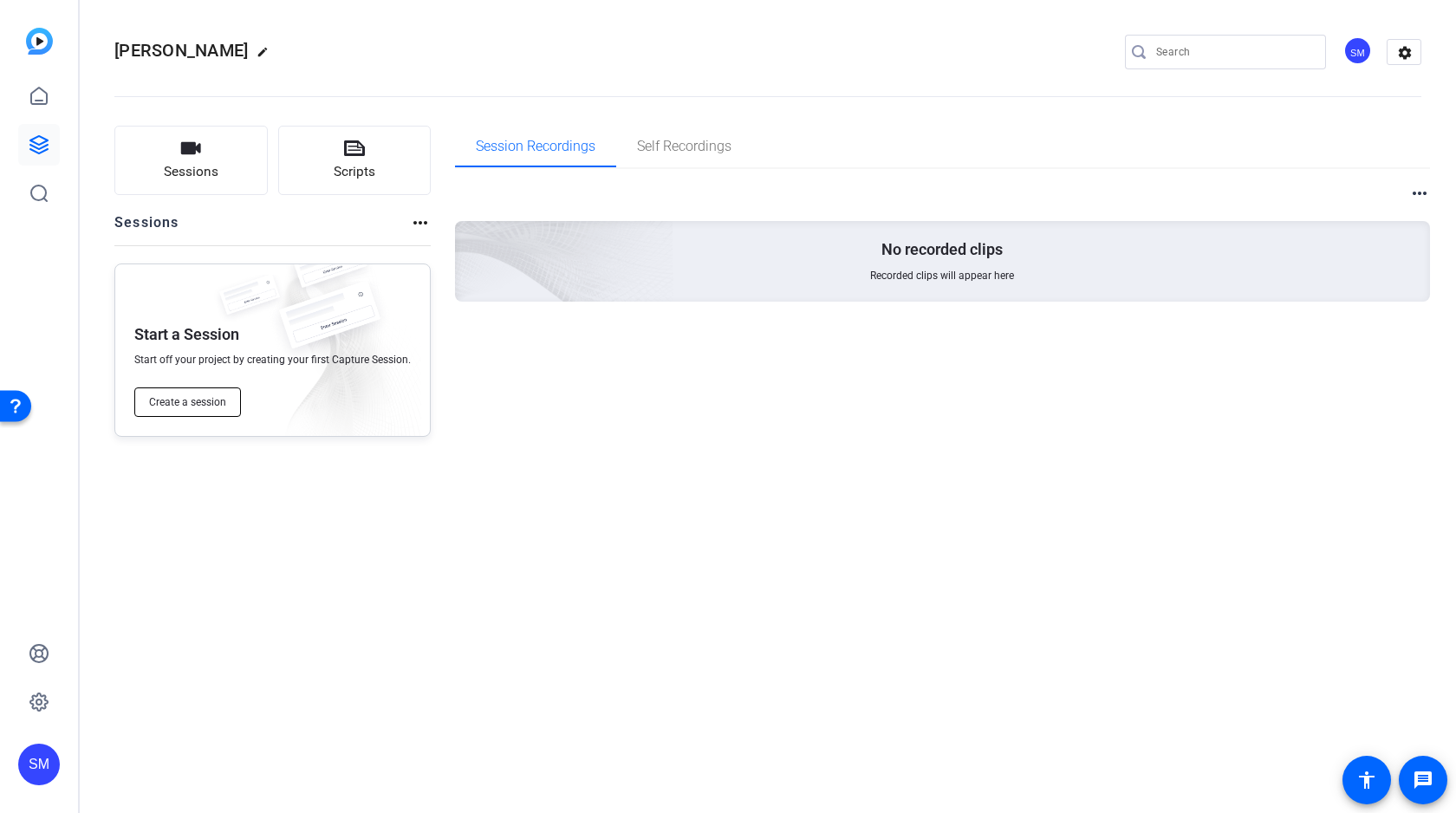
click at [186, 403] on span "Create a session" at bounding box center [187, 402] width 77 height 14
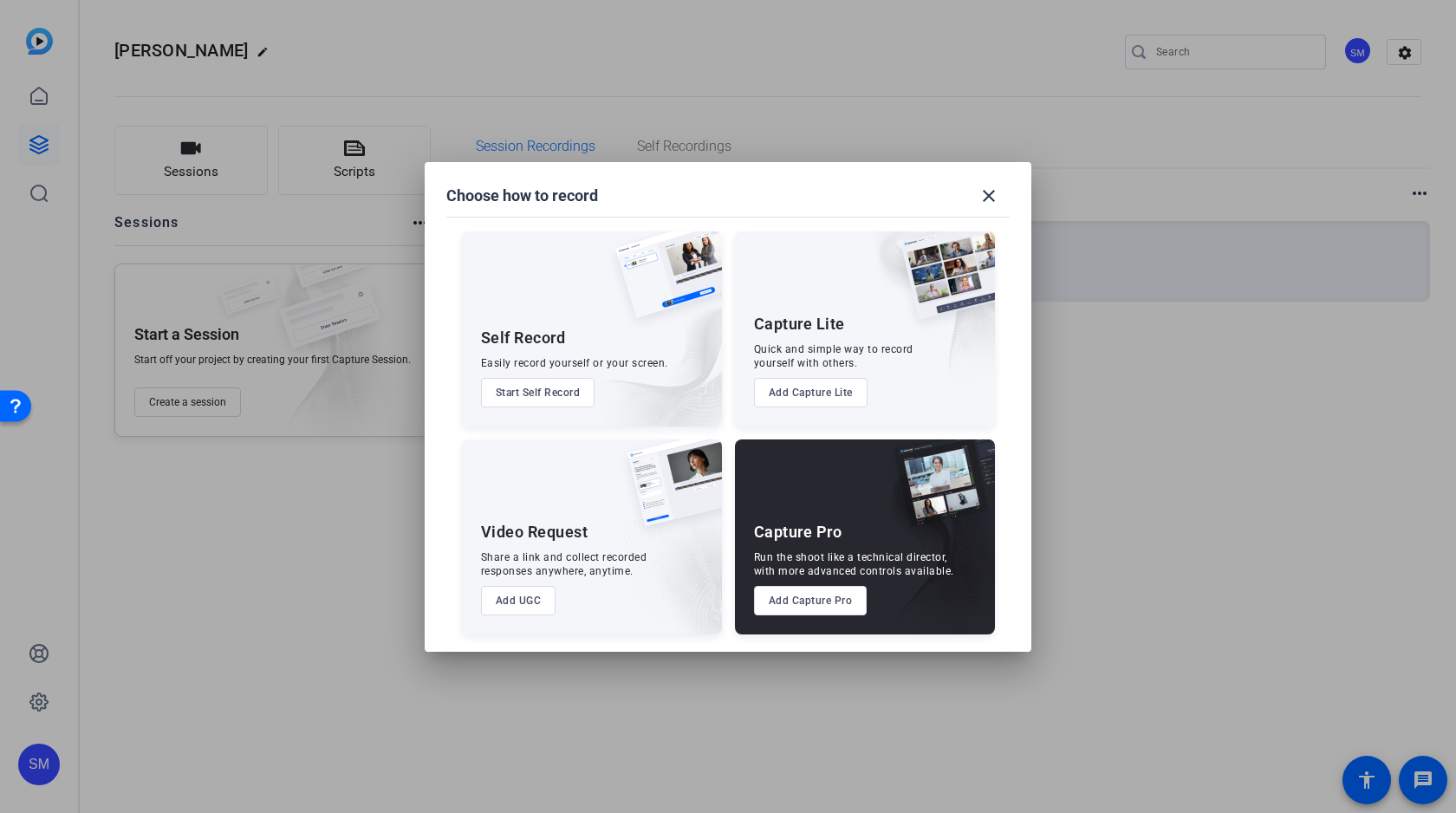
click at [794, 603] on button "Add Capture Pro" at bounding box center [810, 600] width 113 height 30
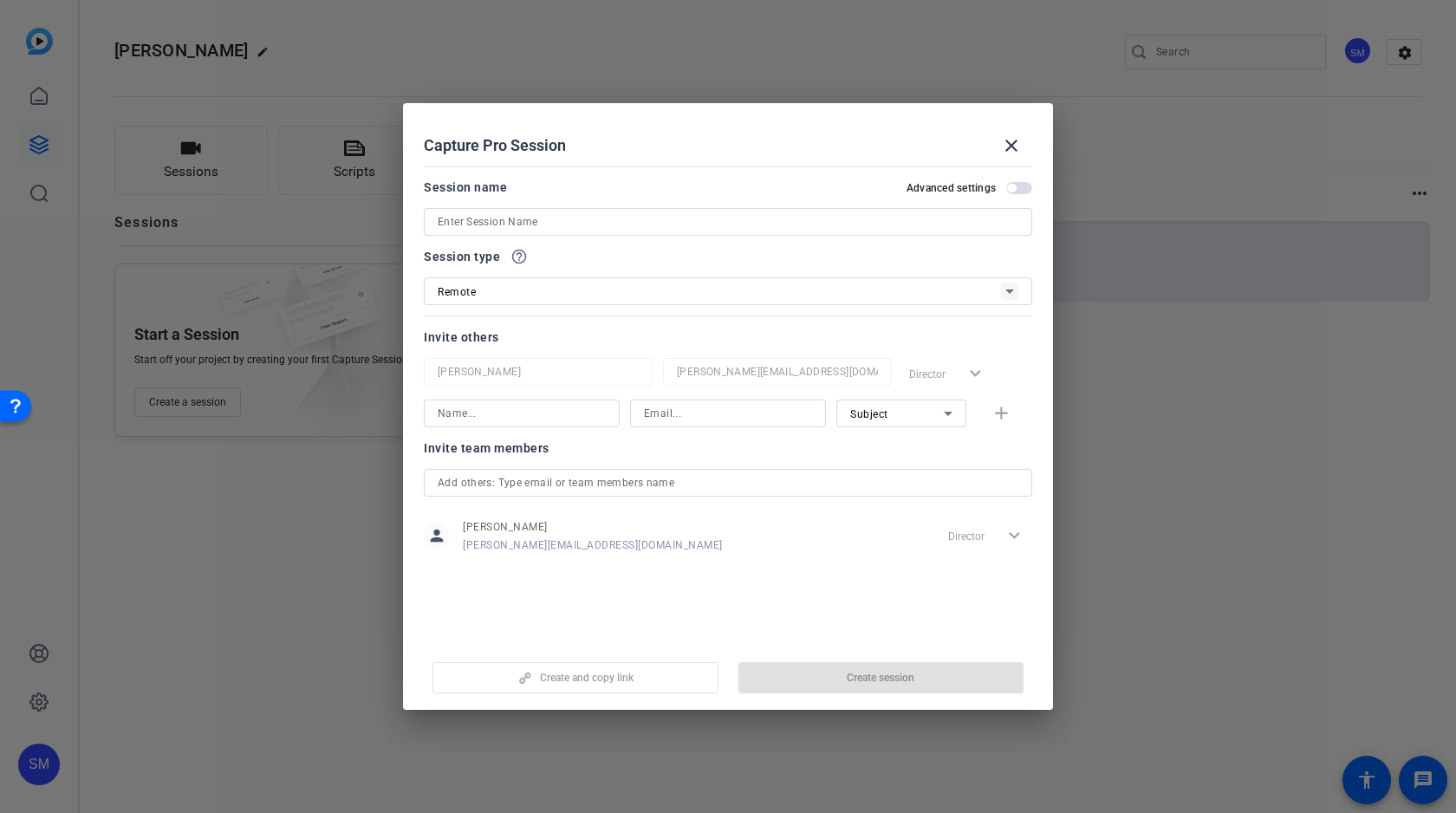
click at [586, 219] on input at bounding box center [728, 222] width 581 height 21
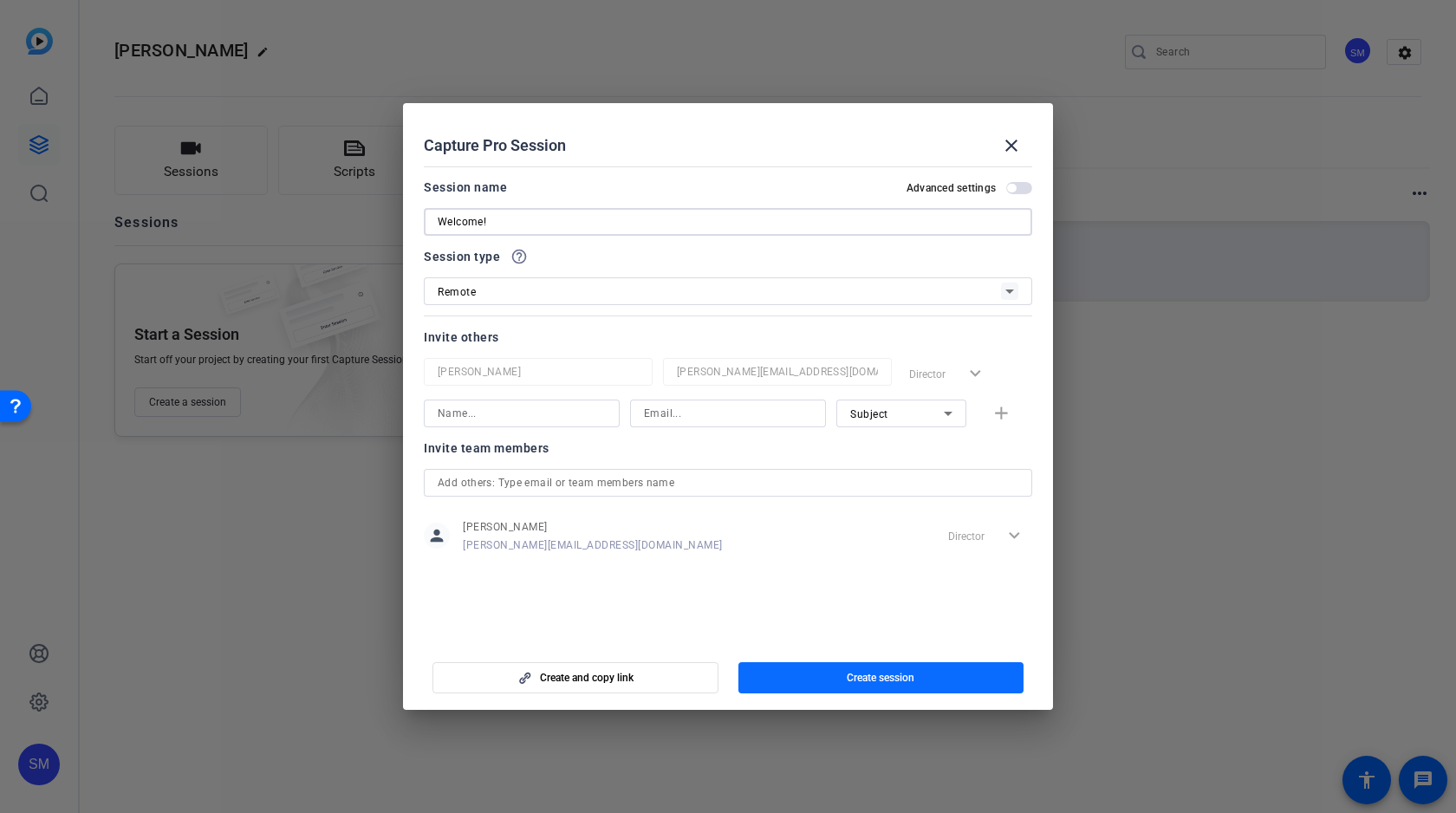
type input "Welcome!"
click at [865, 683] on span "Create session" at bounding box center [880, 677] width 68 height 14
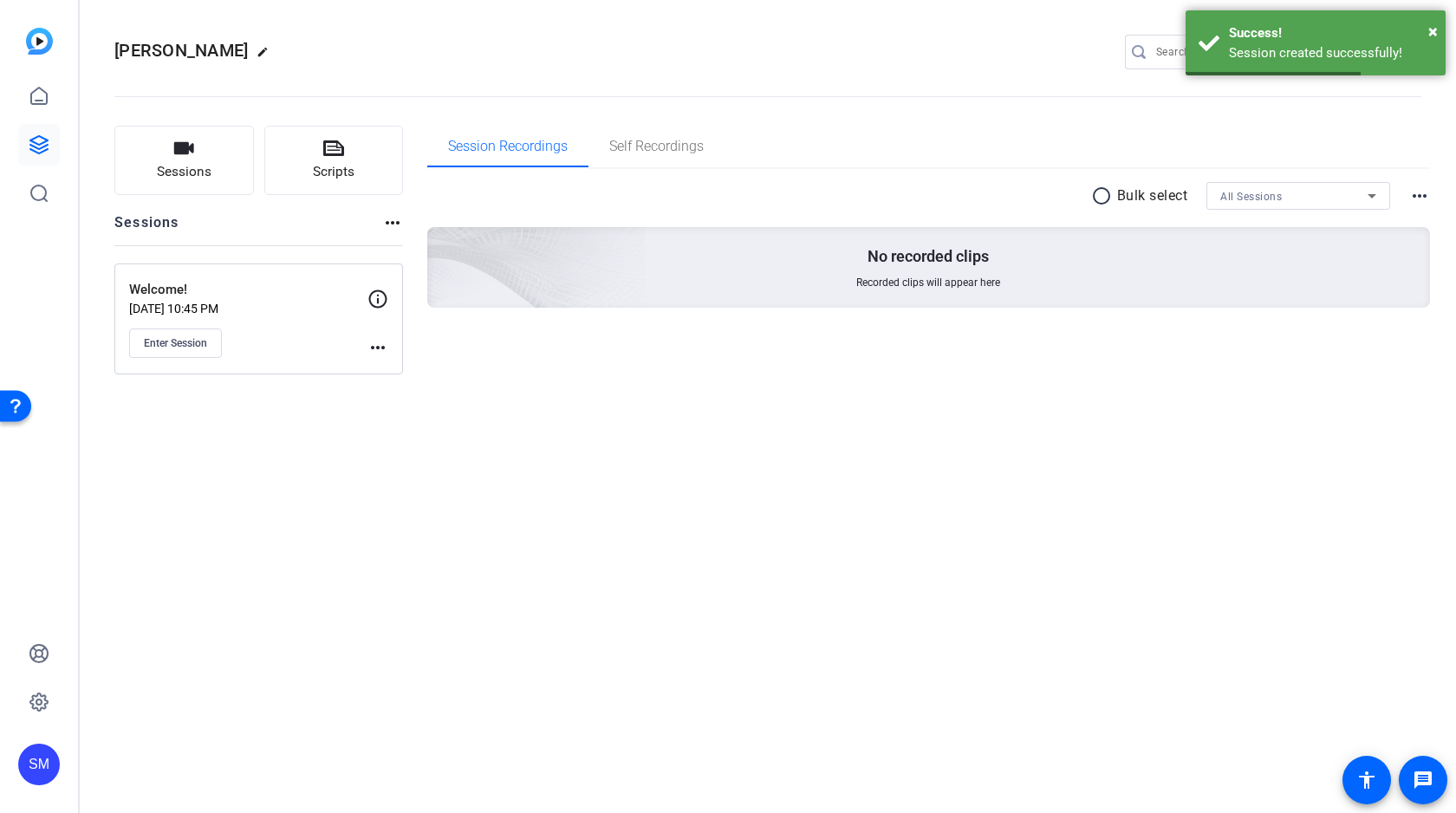
click at [379, 343] on mat-icon "more_horiz" at bounding box center [377, 347] width 21 height 21
click at [418, 369] on span "Edit Session" at bounding box center [420, 372] width 79 height 21
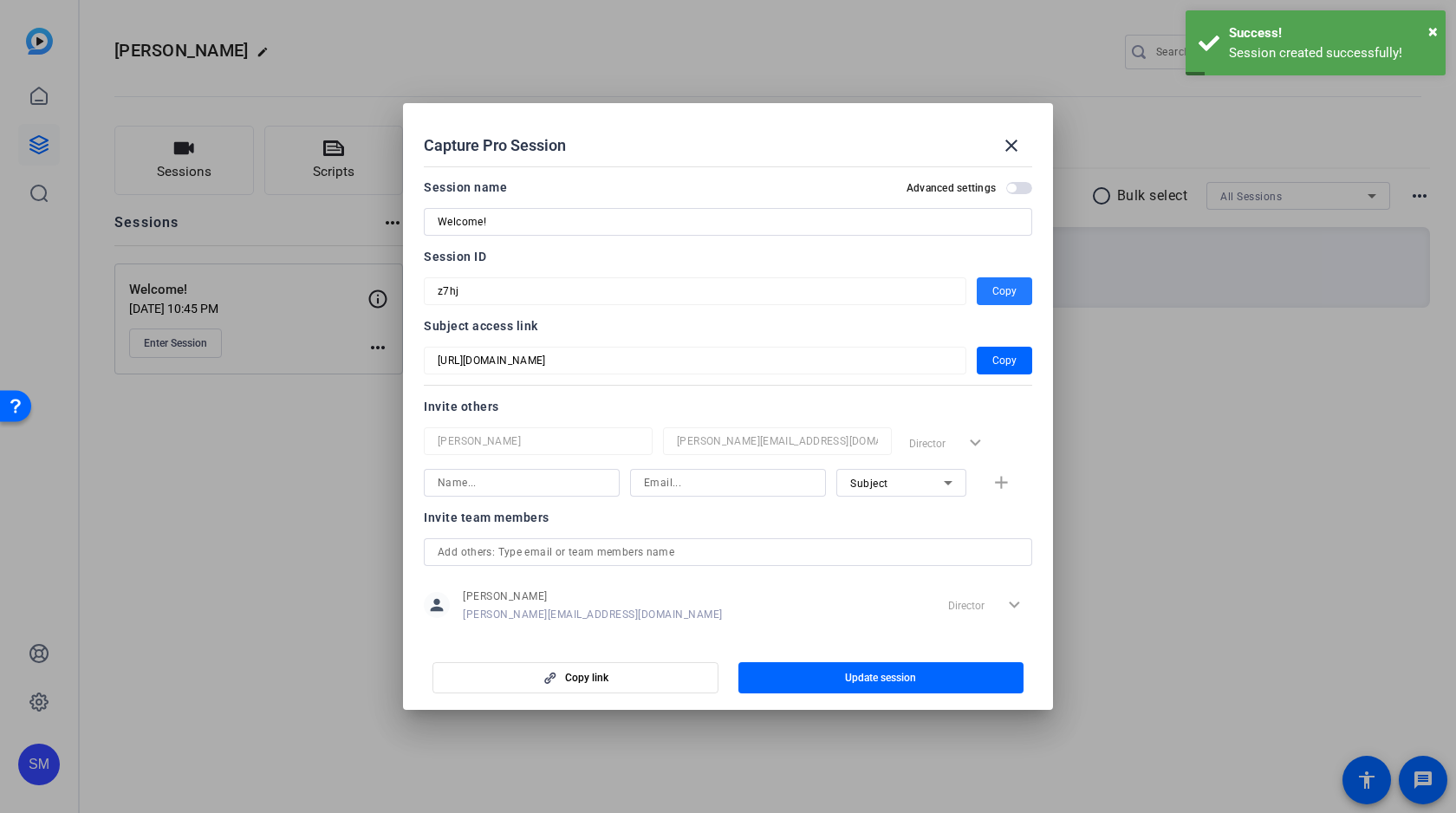
click at [1006, 290] on span "Copy" at bounding box center [1004, 291] width 24 height 21
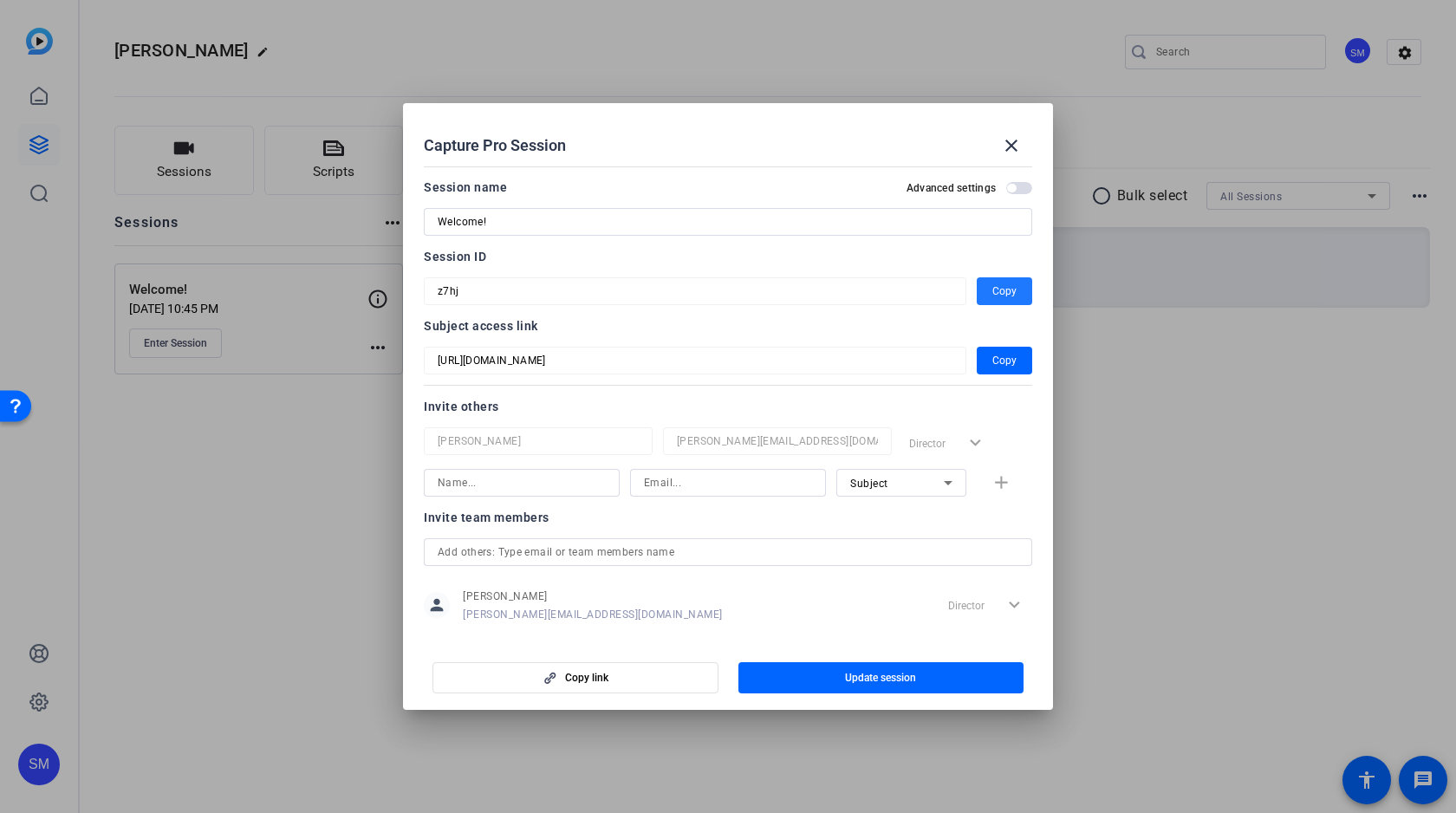
click at [1005, 294] on span "Copy" at bounding box center [1004, 291] width 24 height 21
click at [1013, 356] on span "Copy" at bounding box center [1004, 360] width 24 height 21
click at [1014, 146] on mat-icon "close" at bounding box center [1011, 145] width 21 height 21
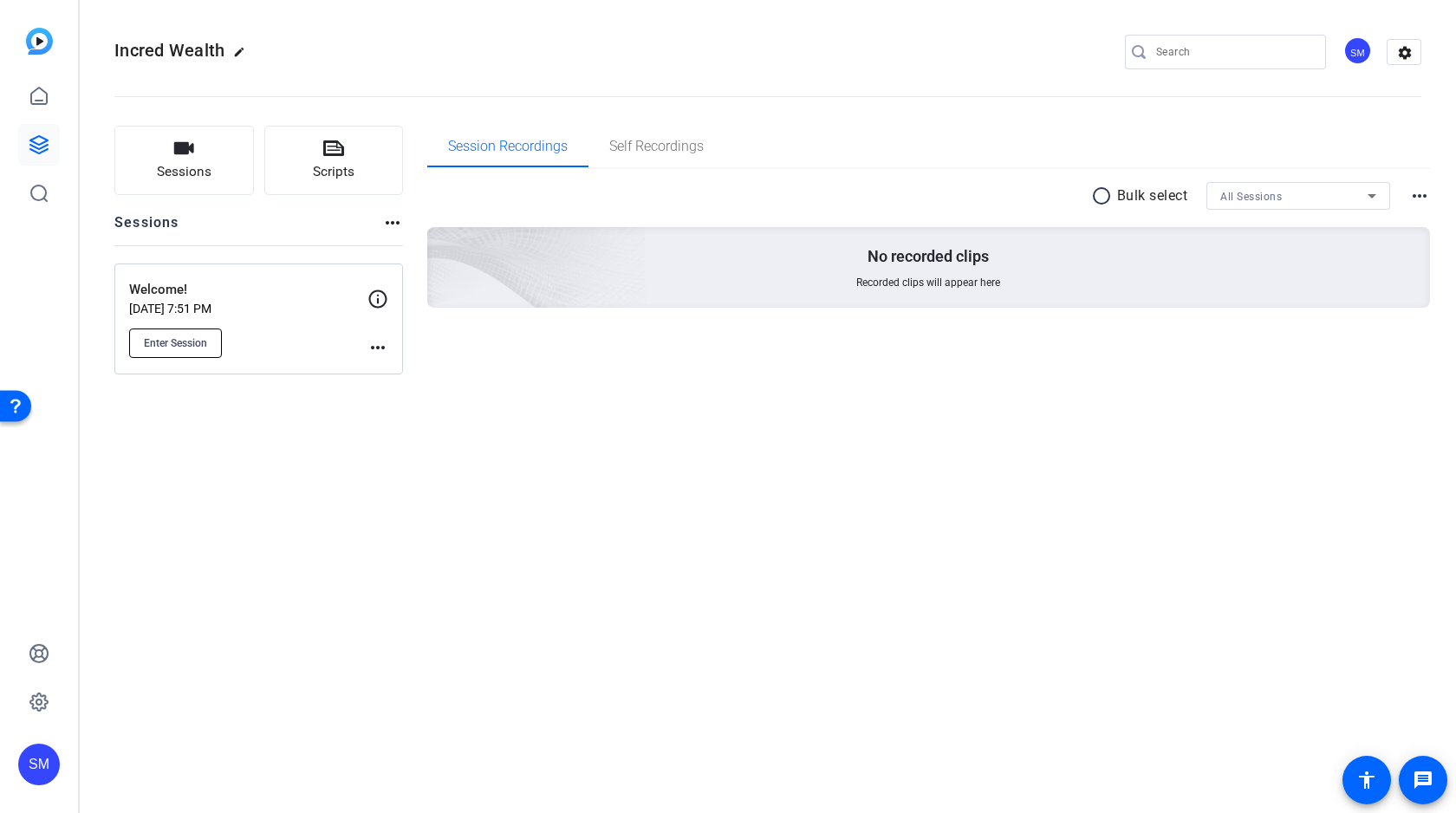
click at [198, 342] on span "Enter Session" at bounding box center [176, 343] width 63 height 14
click at [370, 349] on mat-icon "more_horiz" at bounding box center [377, 347] width 21 height 21
click at [431, 370] on span "Edit Session" at bounding box center [420, 372] width 79 height 21
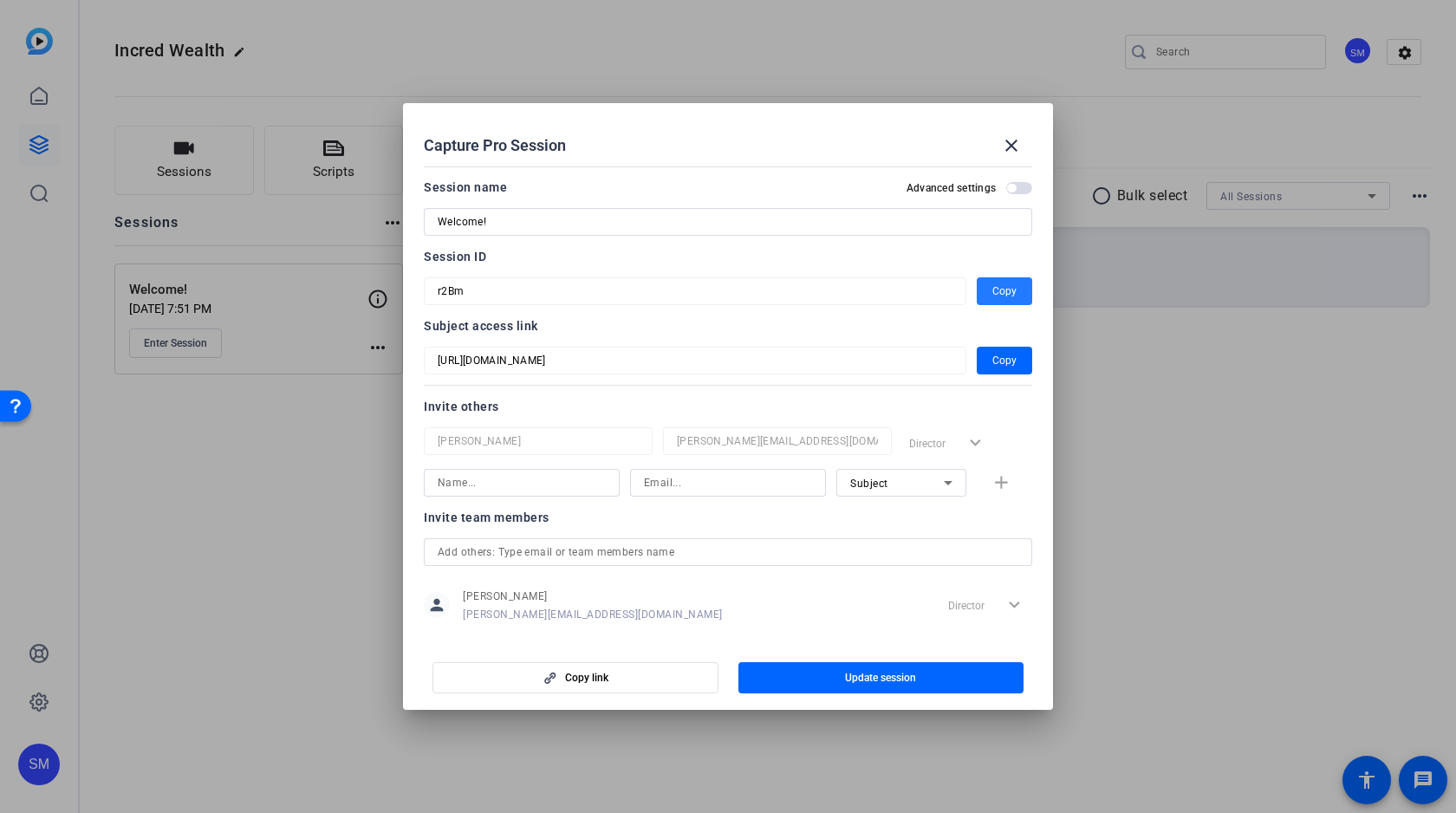
click at [1011, 295] on span "Copy" at bounding box center [1004, 291] width 24 height 21
click at [993, 291] on span "Copy" at bounding box center [1004, 291] width 24 height 21
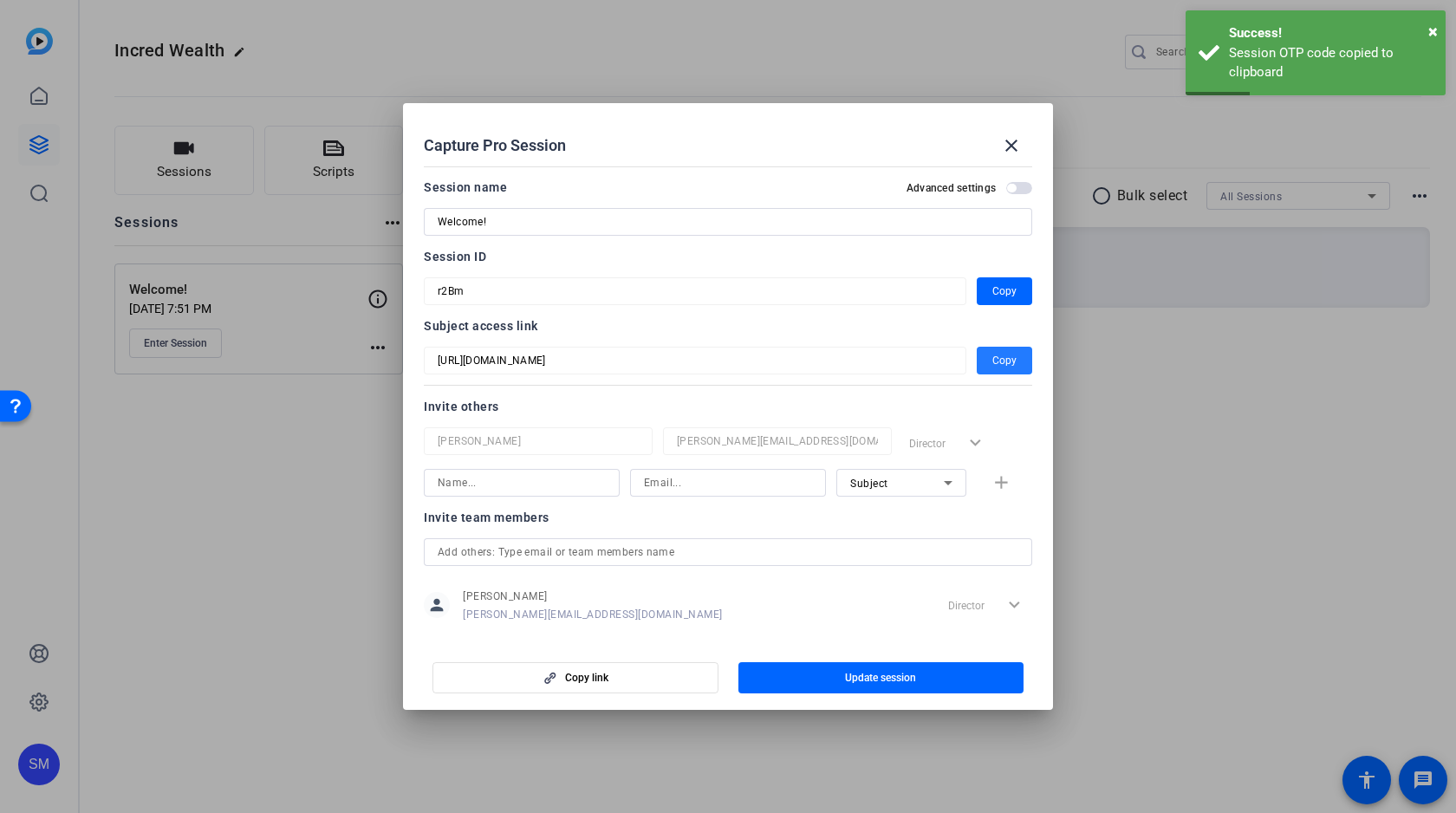
click at [1016, 365] on span "button" at bounding box center [1004, 360] width 55 height 42
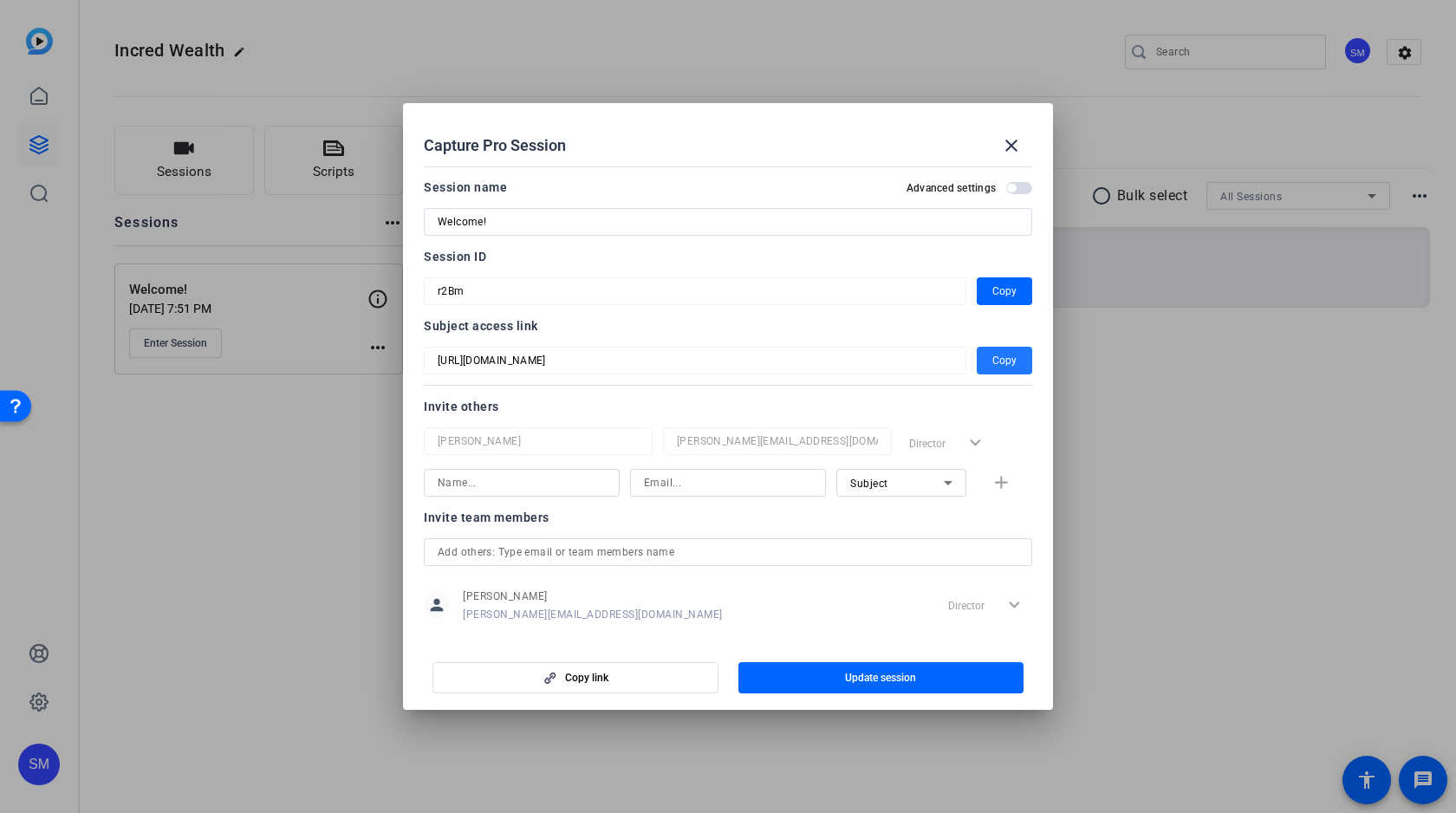
click at [505, 20] on div at bounding box center [728, 406] width 1456 height 813
